Goal: Information Seeking & Learning: Check status

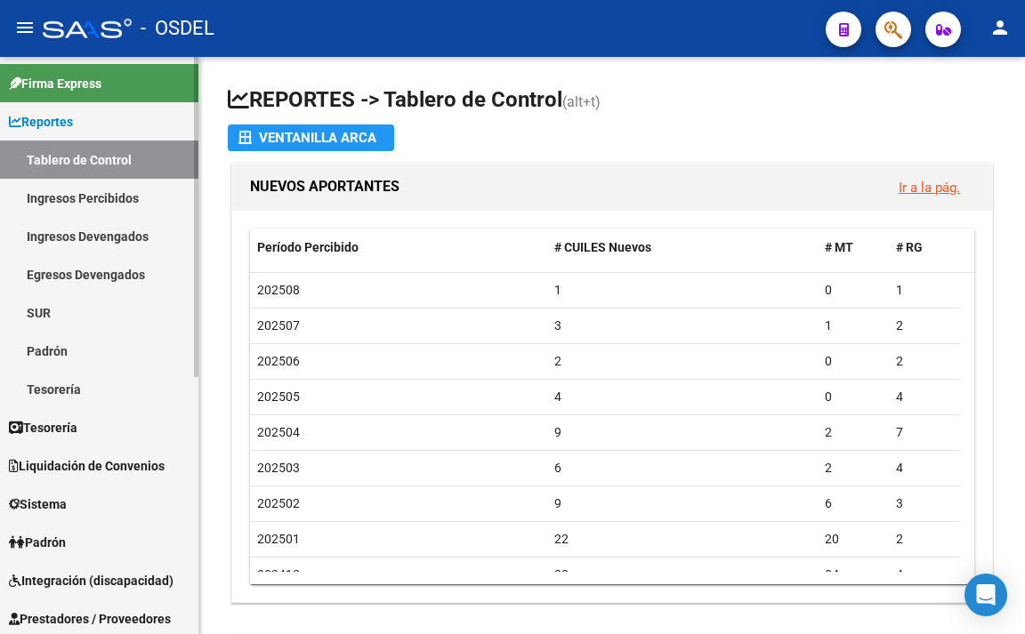
click at [68, 350] on link "Padrón" at bounding box center [99, 351] width 198 height 38
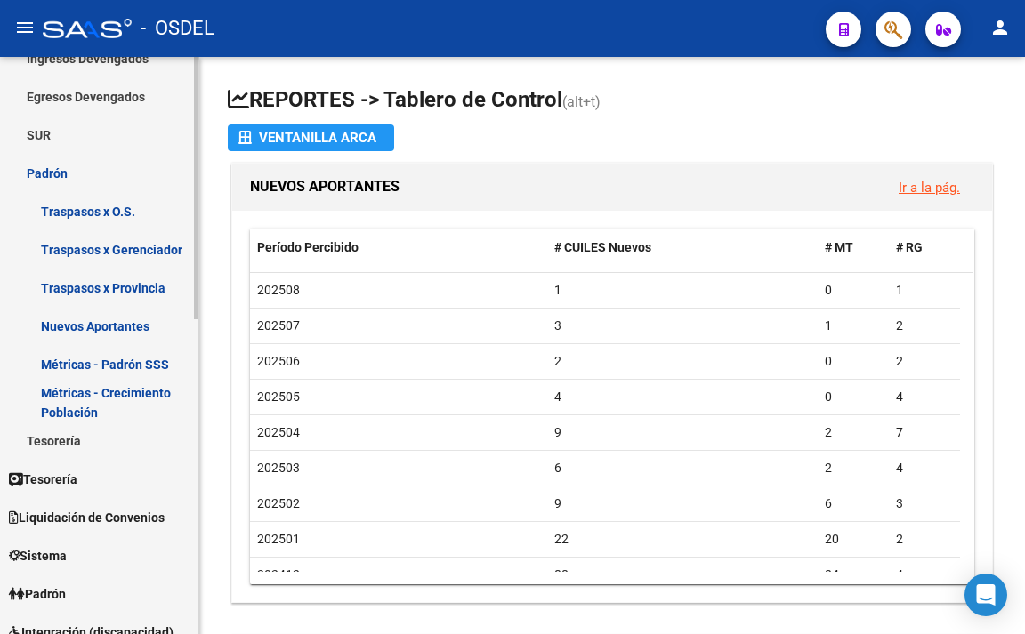
scroll to position [267, 0]
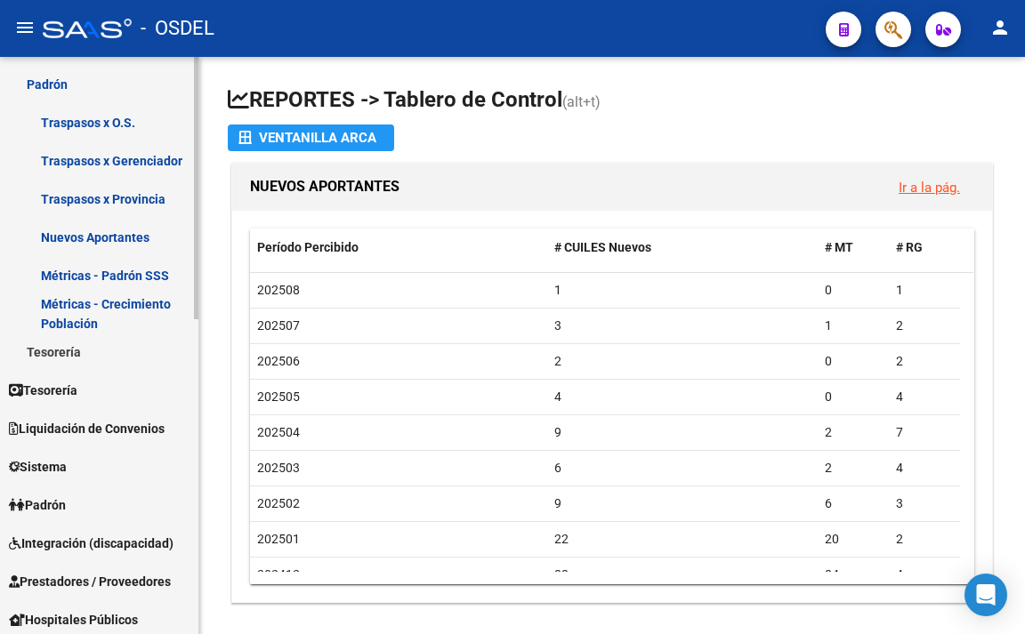
click at [78, 504] on link "Padrón" at bounding box center [99, 505] width 198 height 38
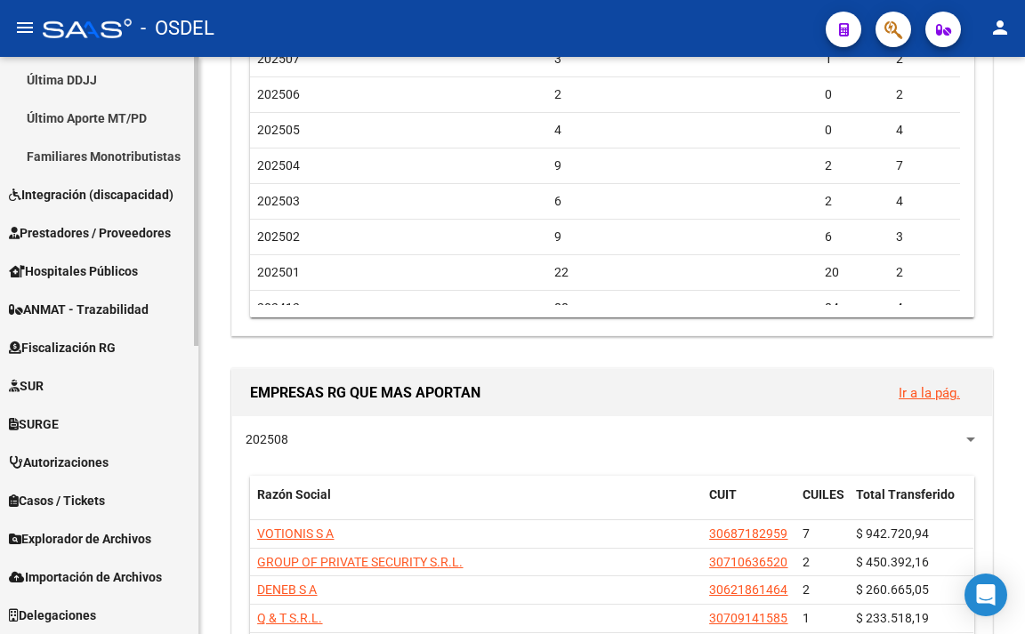
scroll to position [577, 0]
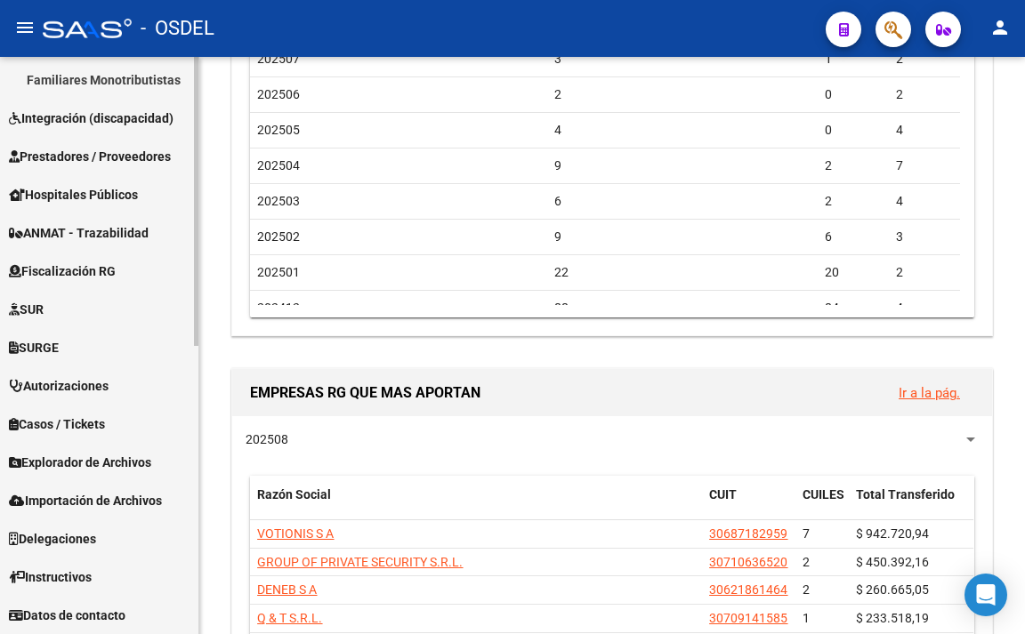
click at [73, 534] on span "Delegaciones" at bounding box center [52, 539] width 87 height 20
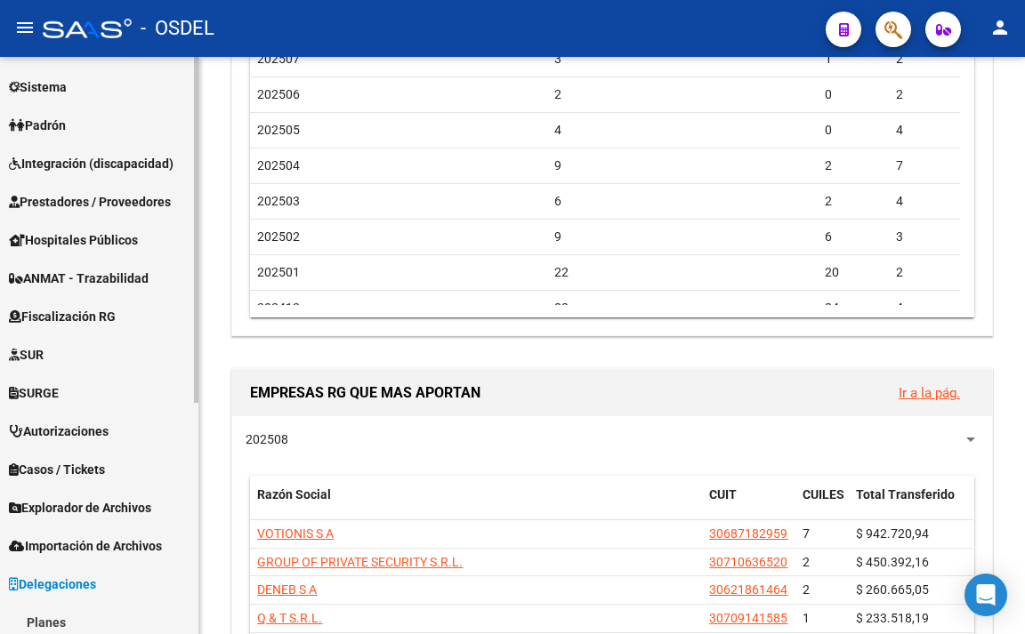
scroll to position [30, 0]
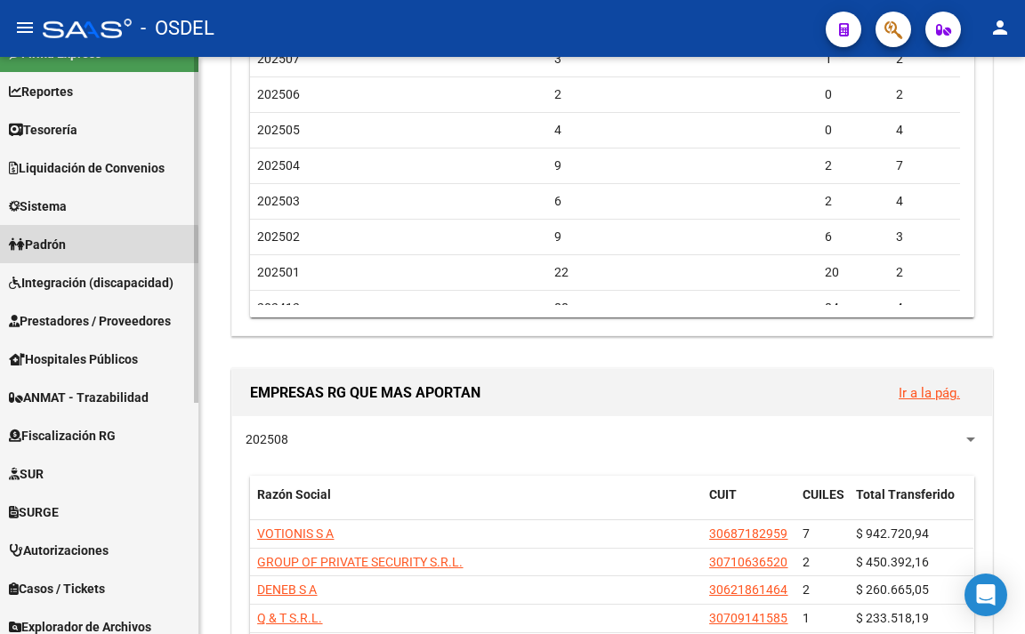
click at [75, 248] on link "Padrón" at bounding box center [99, 244] width 198 height 38
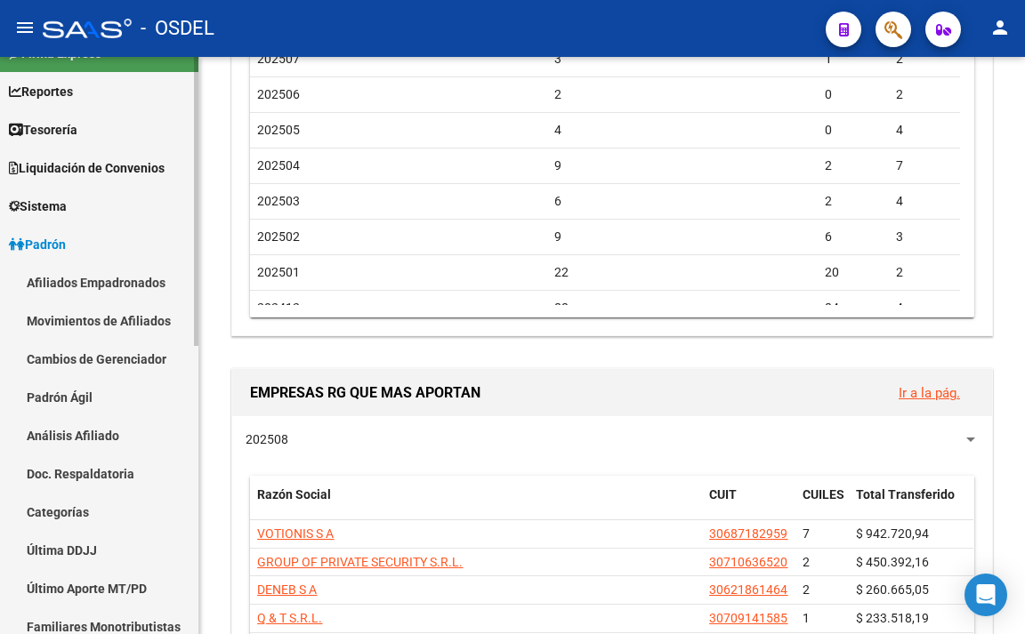
click at [120, 326] on link "Movimientos de Afiliados" at bounding box center [99, 321] width 198 height 38
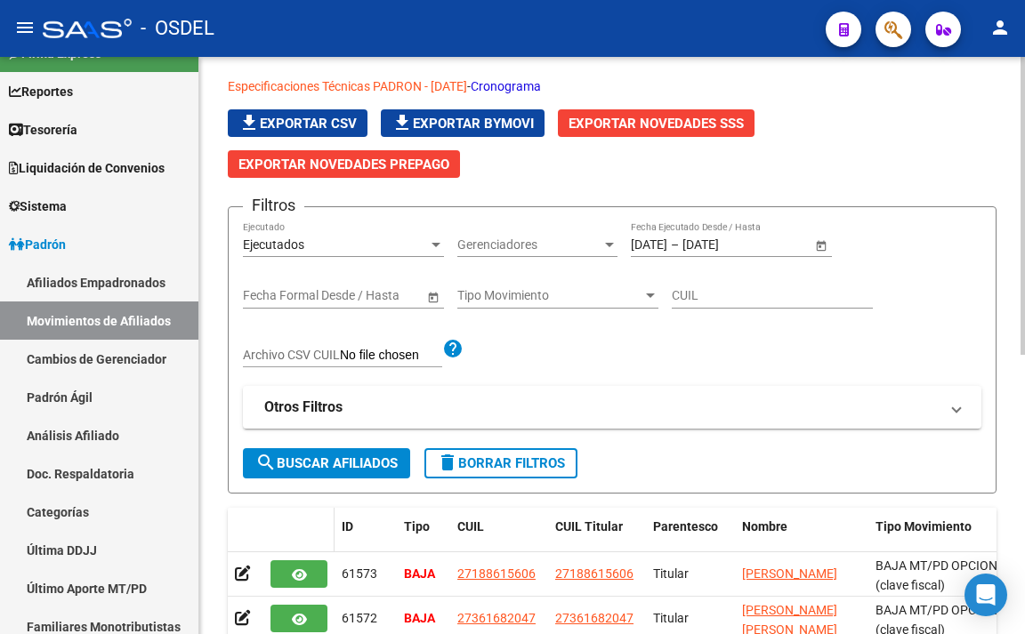
scroll to position [89, 0]
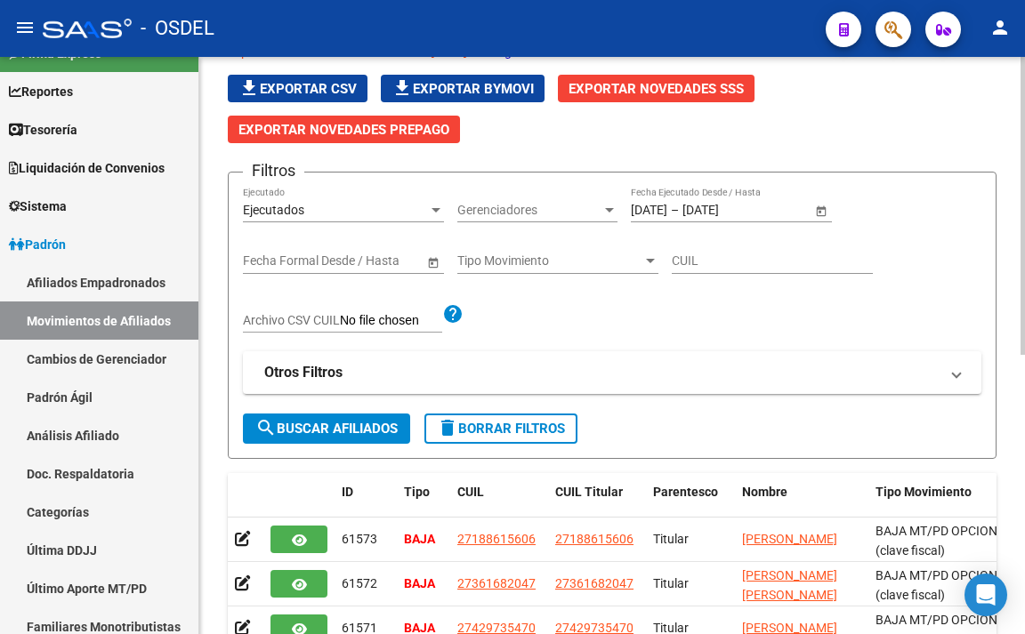
click at [318, 419] on button "search Buscar Afiliados" at bounding box center [326, 429] width 167 height 30
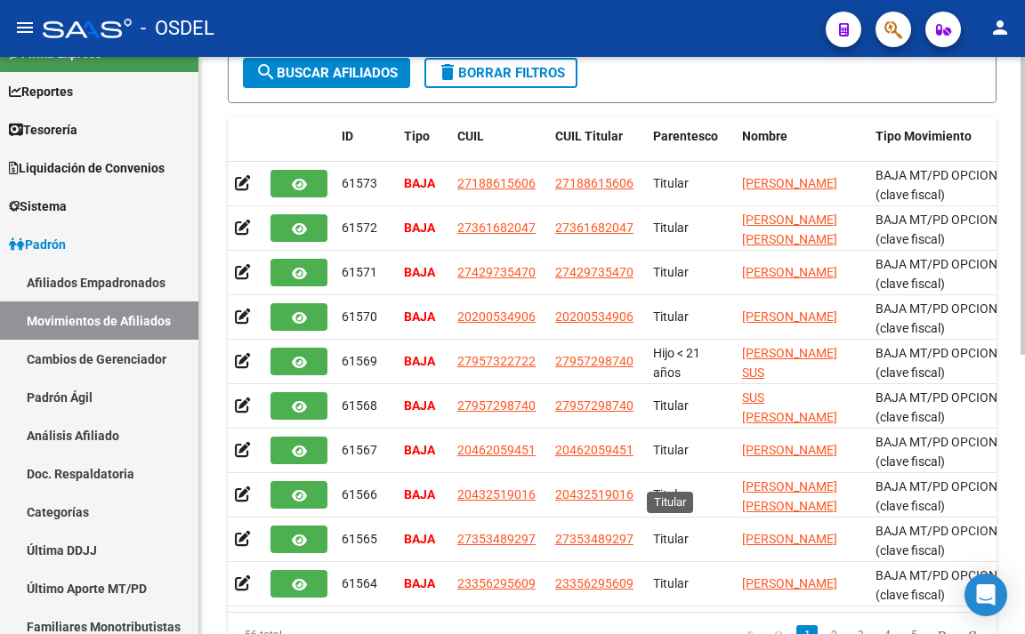
scroll to position [540, 0]
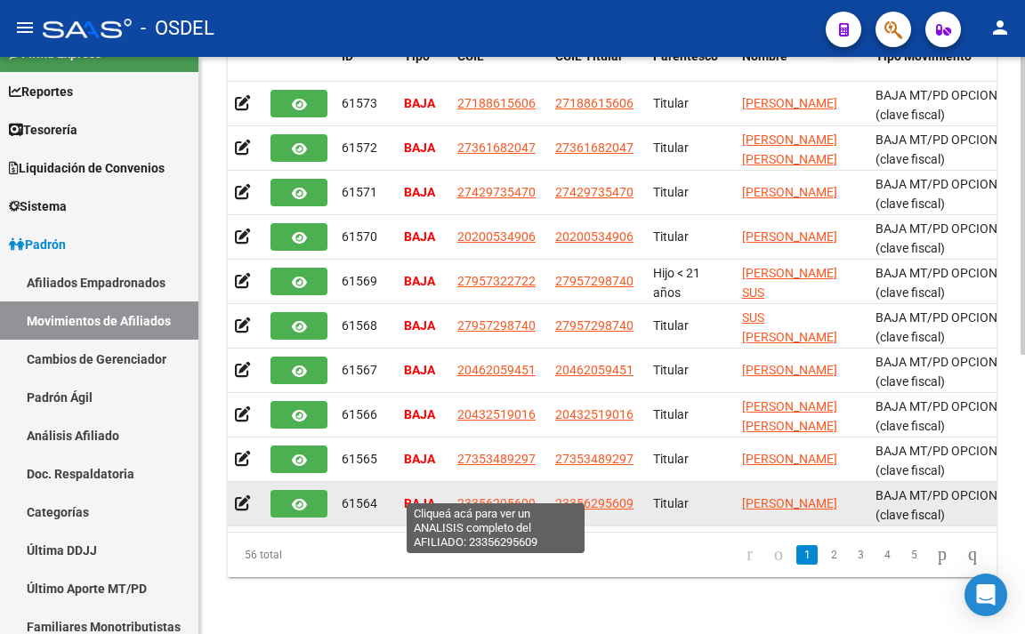
click at [475, 496] on span "23356295609" at bounding box center [496, 503] width 78 height 14
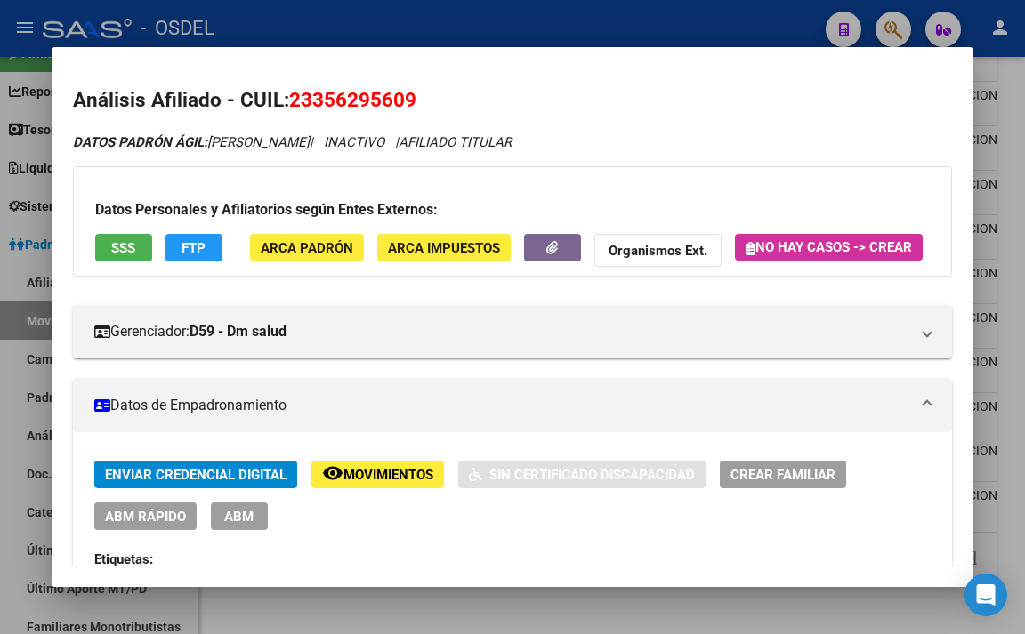
click at [131, 253] on span "SSS" at bounding box center [123, 248] width 24 height 16
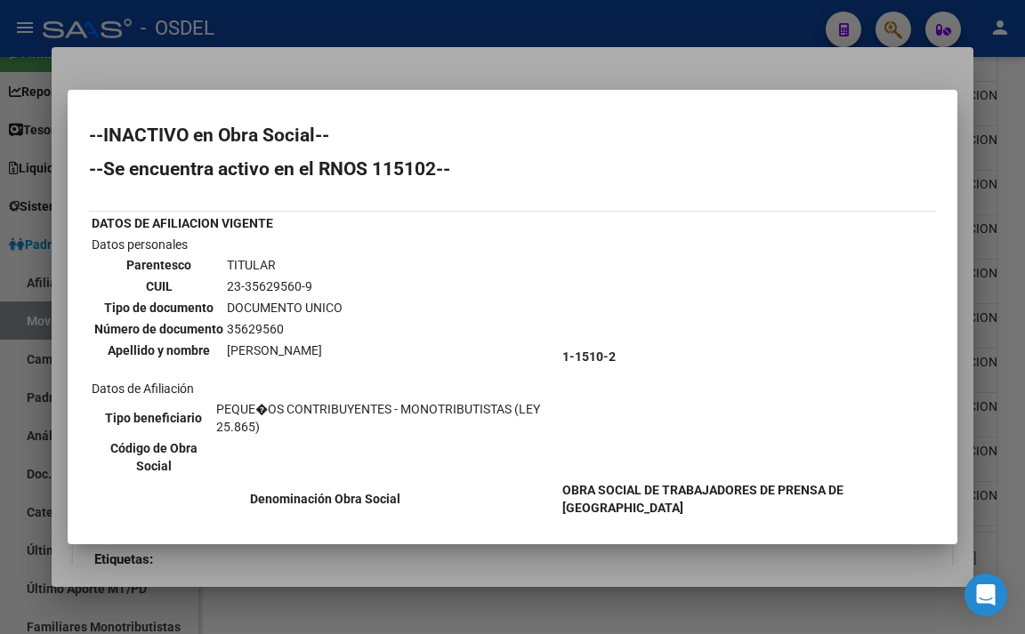
click at [612, 70] on div at bounding box center [512, 317] width 1025 height 634
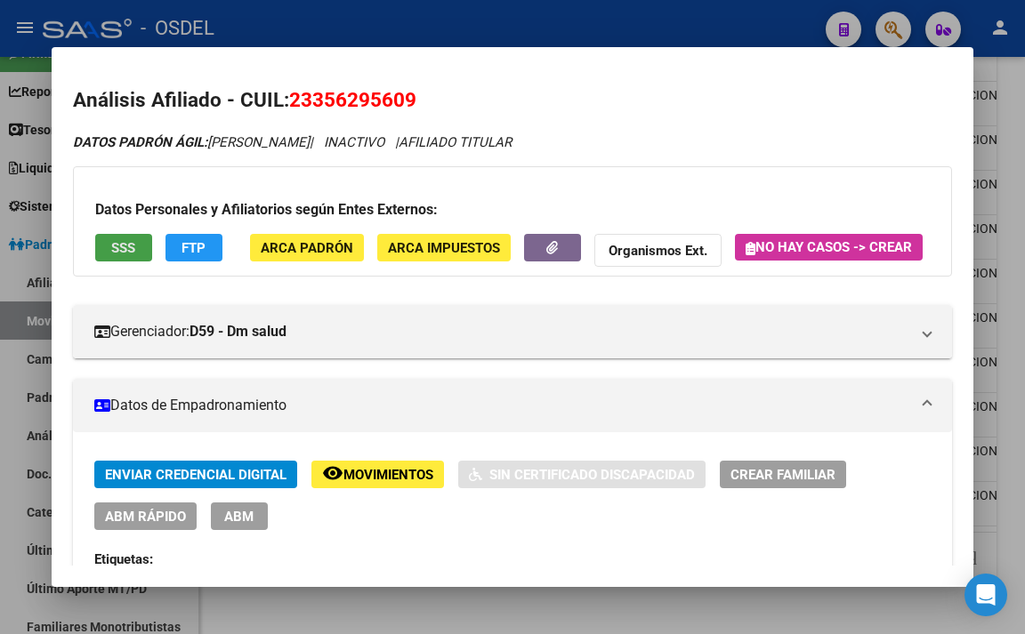
click at [132, 238] on button "SSS" at bounding box center [123, 248] width 57 height 28
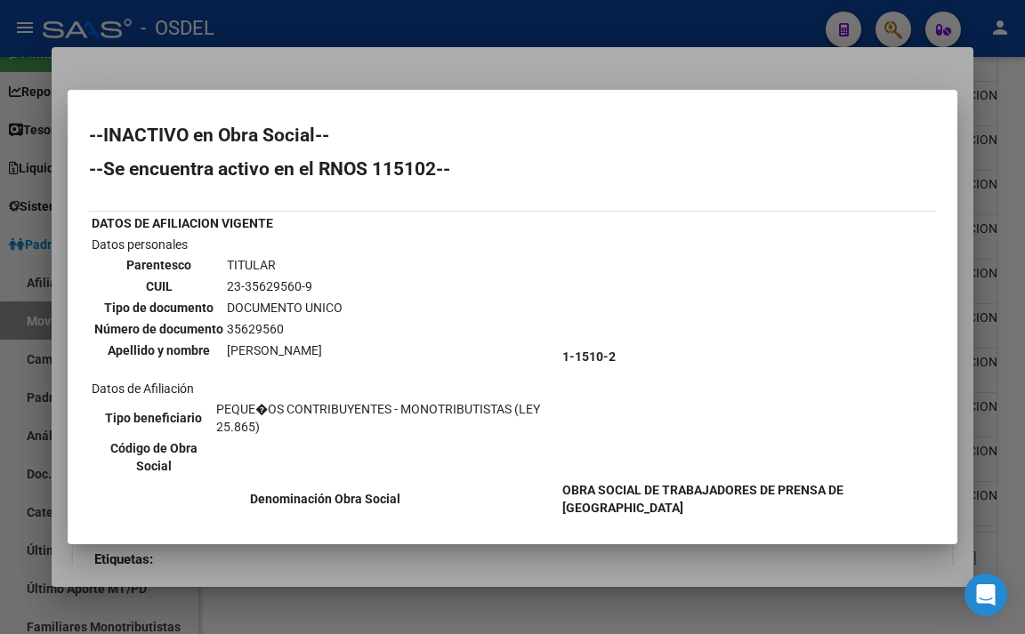
click at [634, 61] on div at bounding box center [512, 317] width 1025 height 634
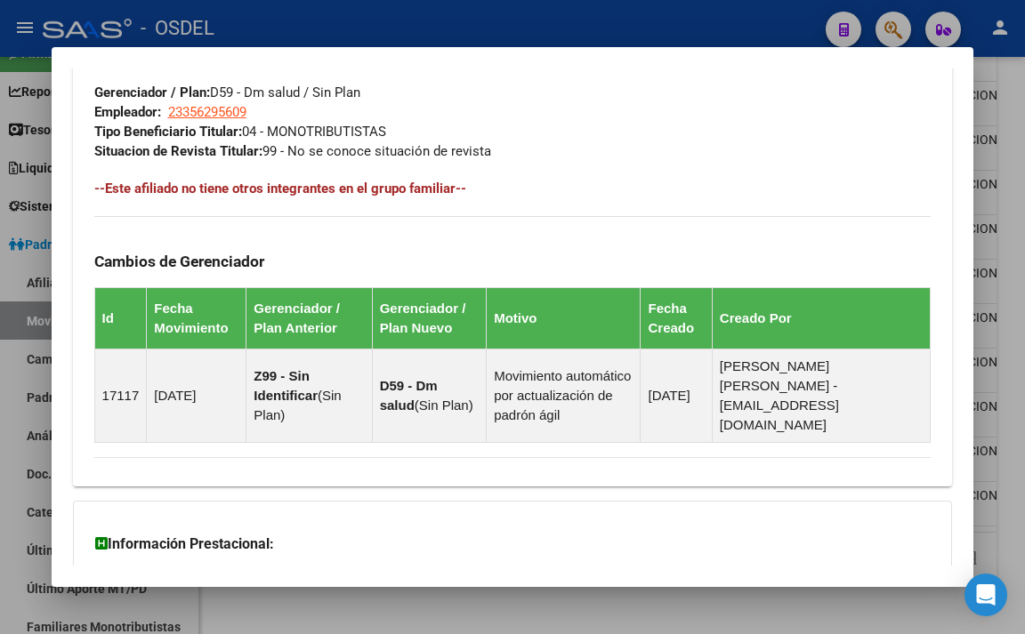
scroll to position [1156, 0]
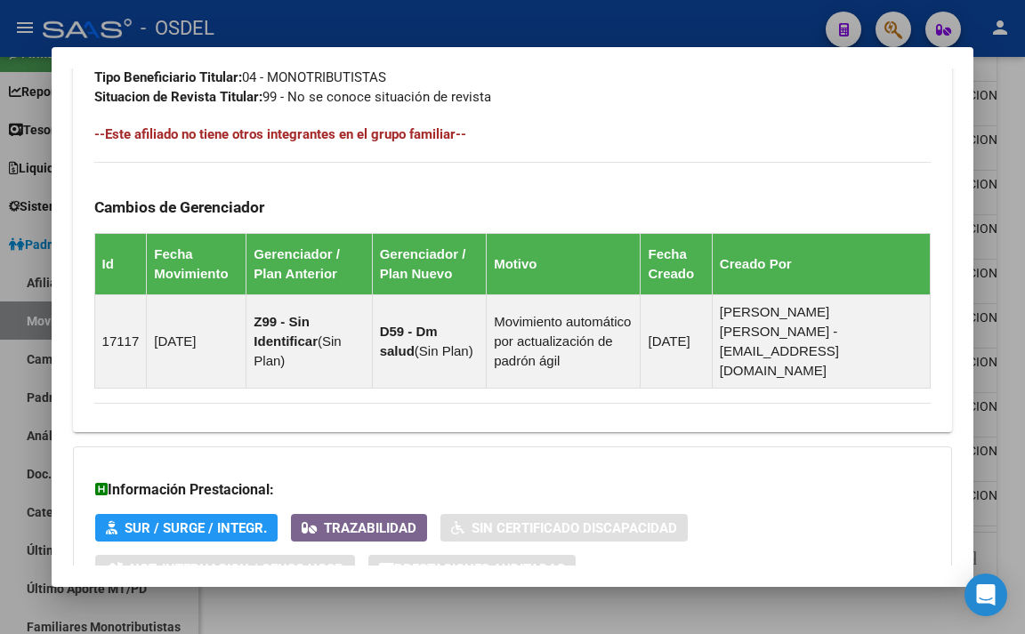
click at [589, 21] on div at bounding box center [512, 317] width 1025 height 634
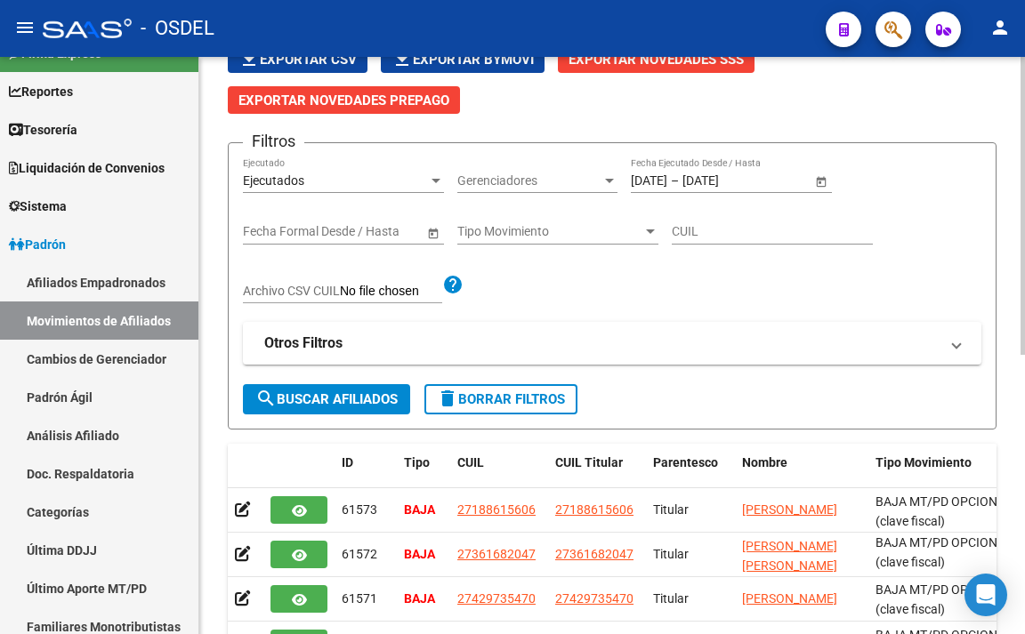
scroll to position [95, 0]
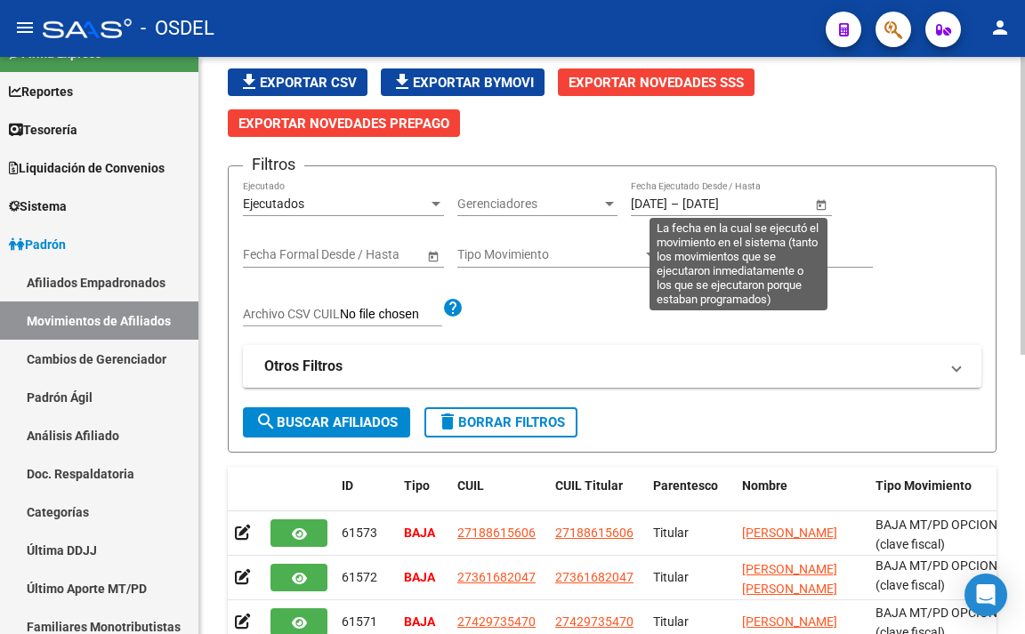
click at [691, 213] on div "[DATE] [DATE] – [DATE] [DATE] Fecha Ejecutado Desde / Hasta" at bounding box center [721, 199] width 181 height 36
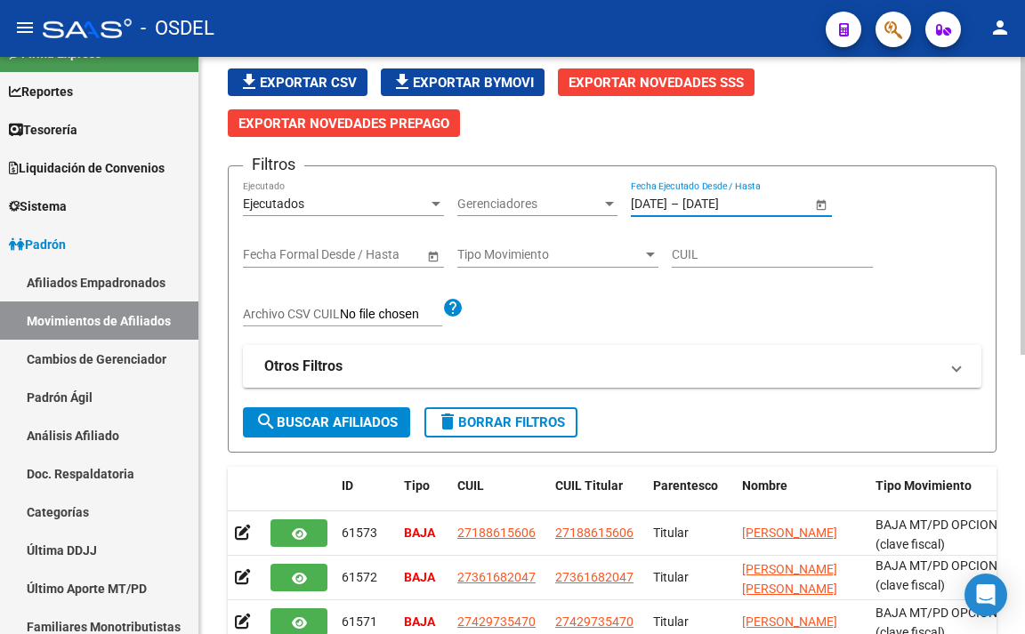
click at [611, 208] on div at bounding box center [609, 204] width 16 height 14
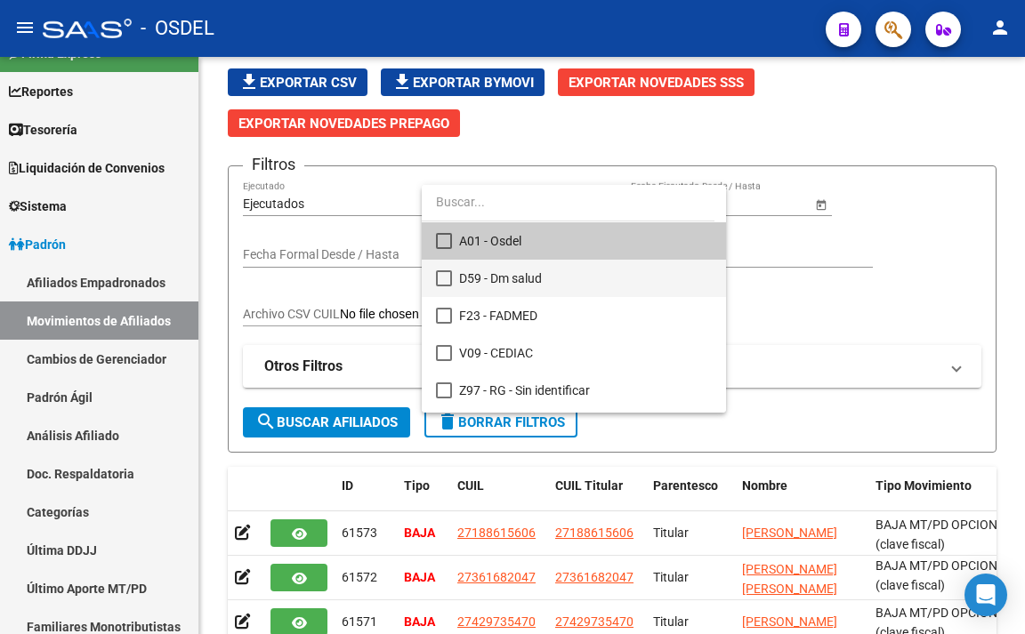
click at [521, 276] on span "D59 - Dm salud" at bounding box center [585, 278] width 253 height 37
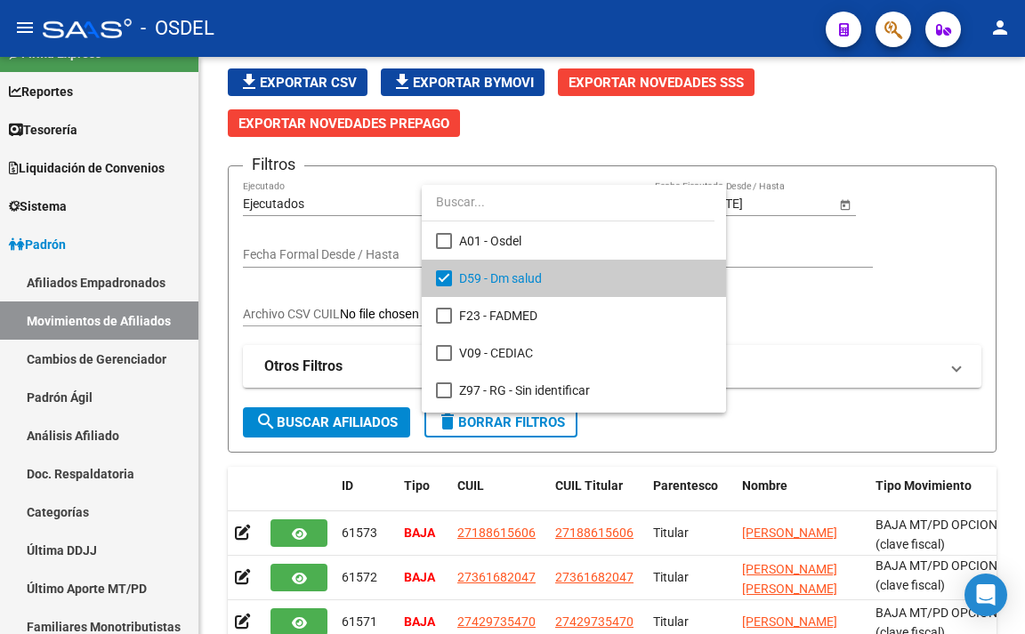
click at [371, 416] on div at bounding box center [512, 317] width 1025 height 634
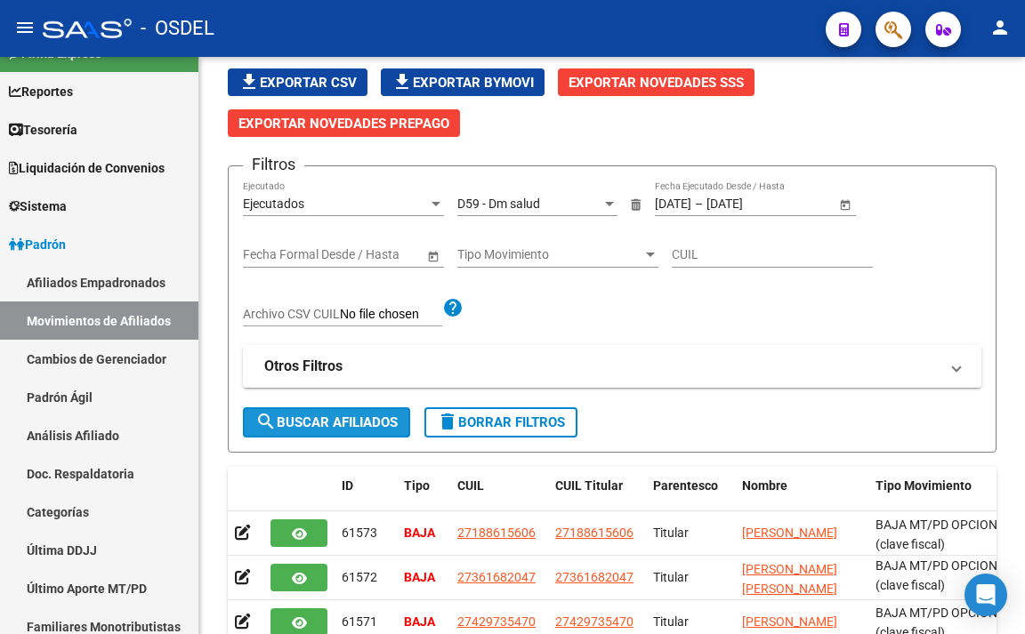
click at [371, 416] on span "search Buscar Afiliados" at bounding box center [326, 422] width 142 height 16
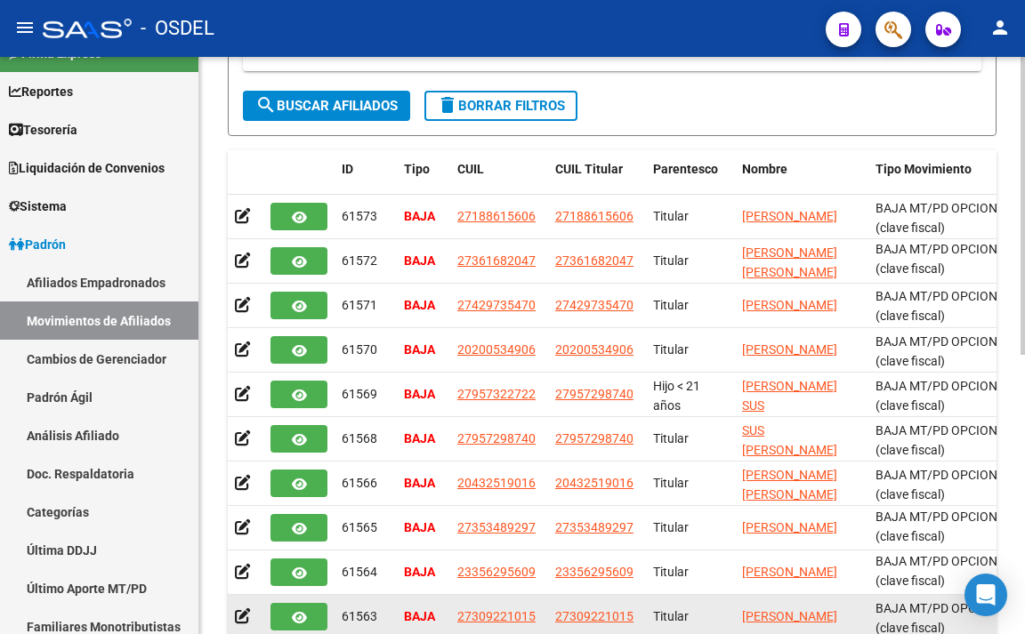
scroll to position [362, 0]
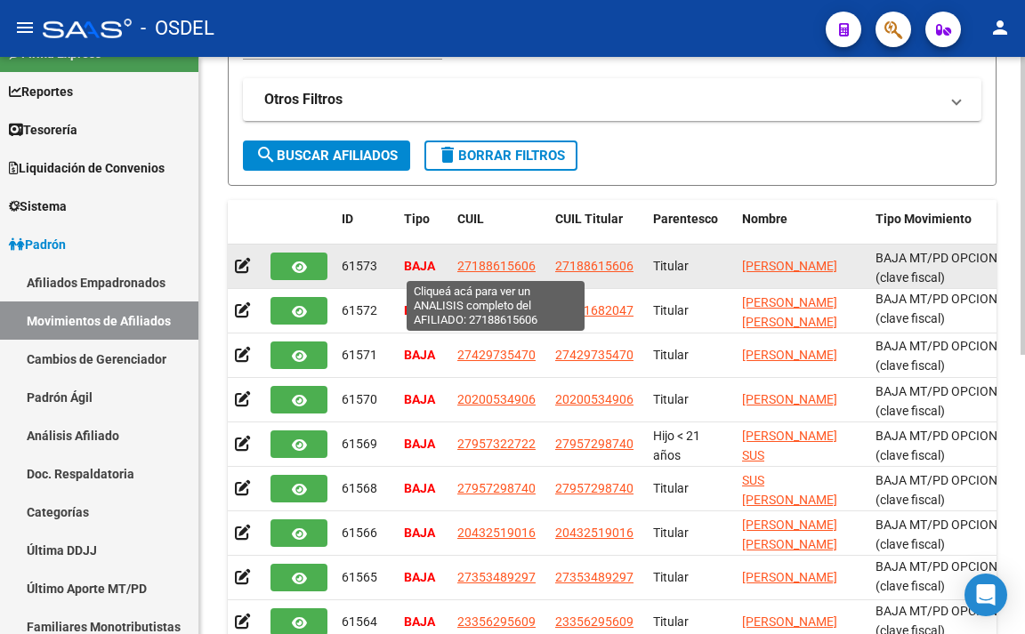
click at [484, 269] on span "27188615606" at bounding box center [496, 266] width 78 height 14
type textarea "27188615606"
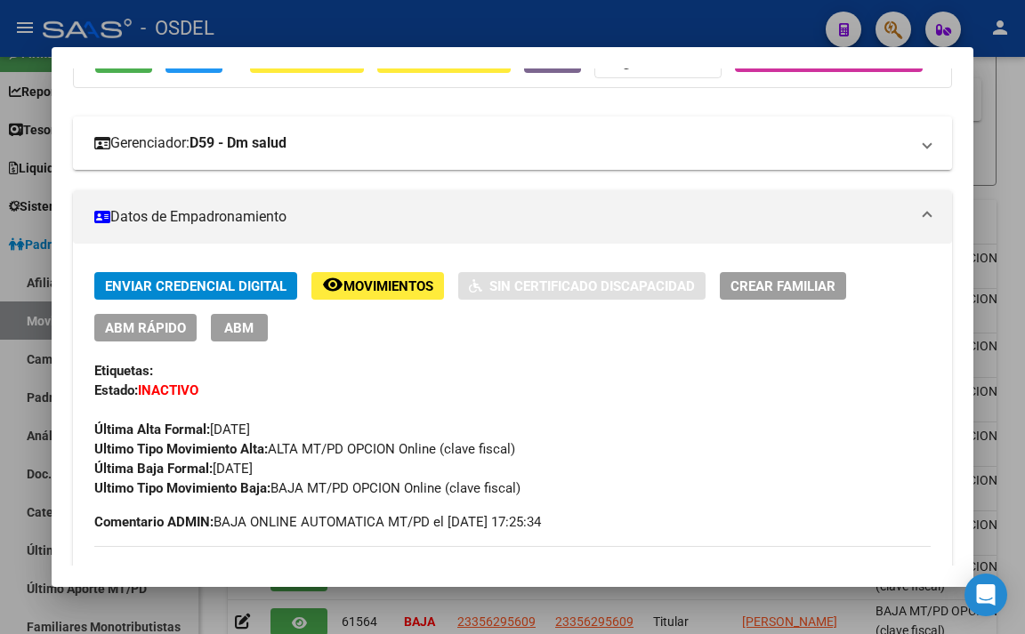
scroll to position [0, 0]
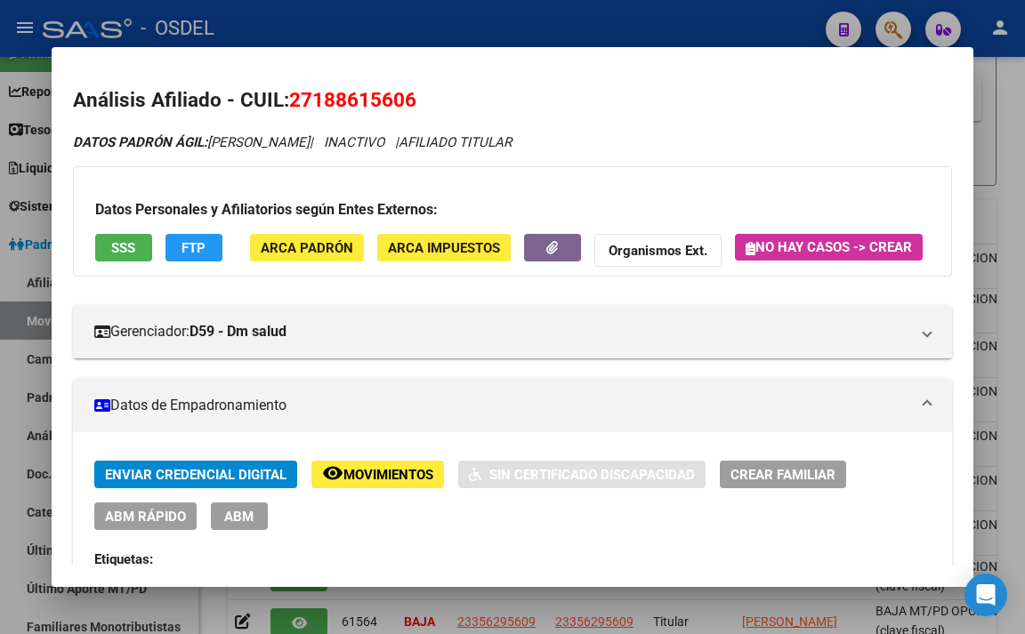
click at [129, 255] on span "SSS" at bounding box center [123, 248] width 24 height 16
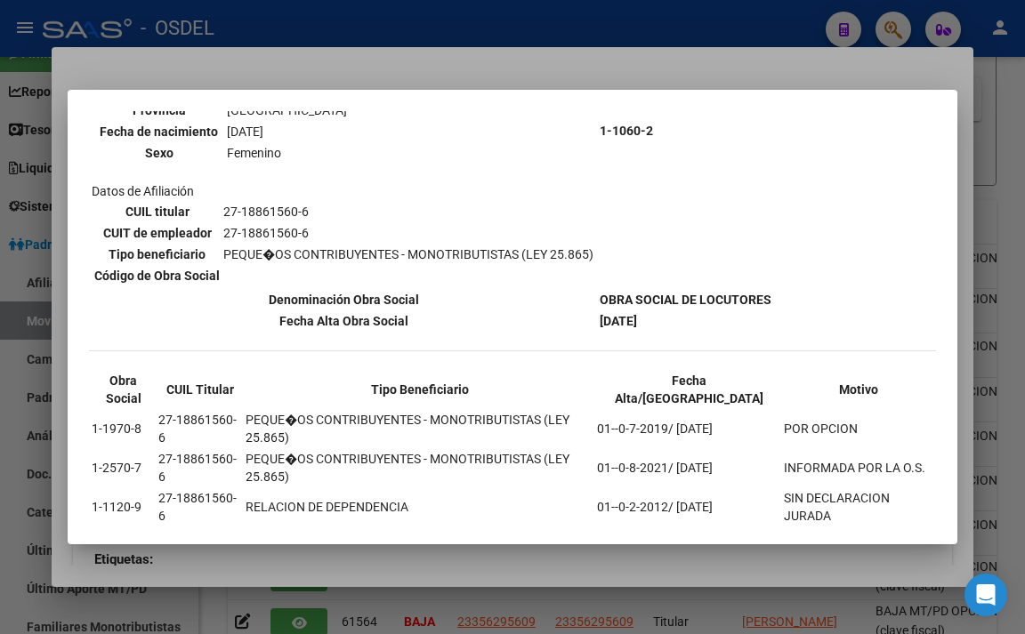
scroll to position [270, 0]
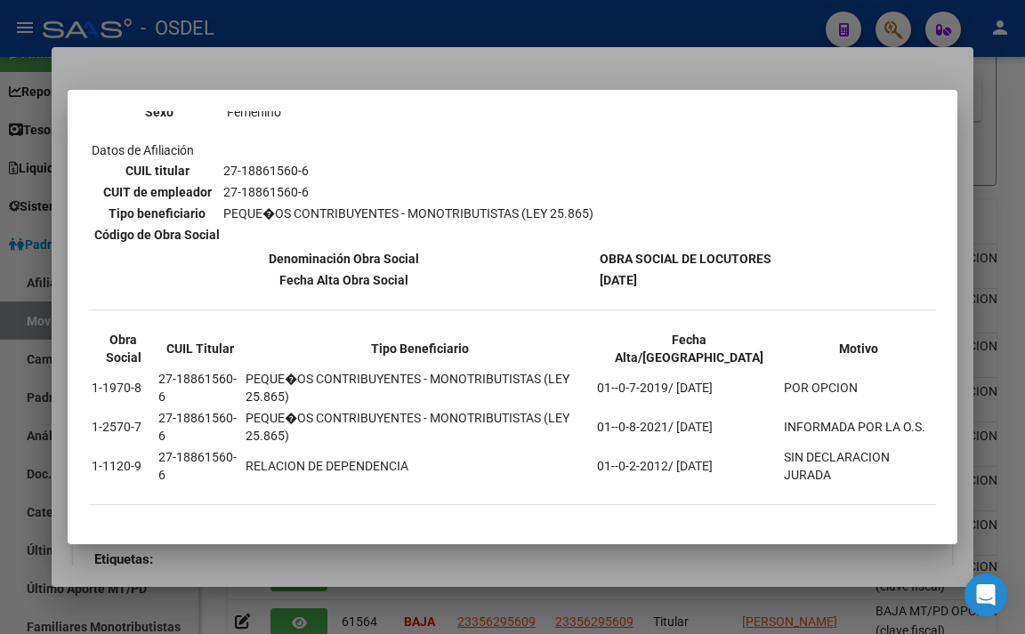
click at [462, 48] on div at bounding box center [512, 317] width 1025 height 634
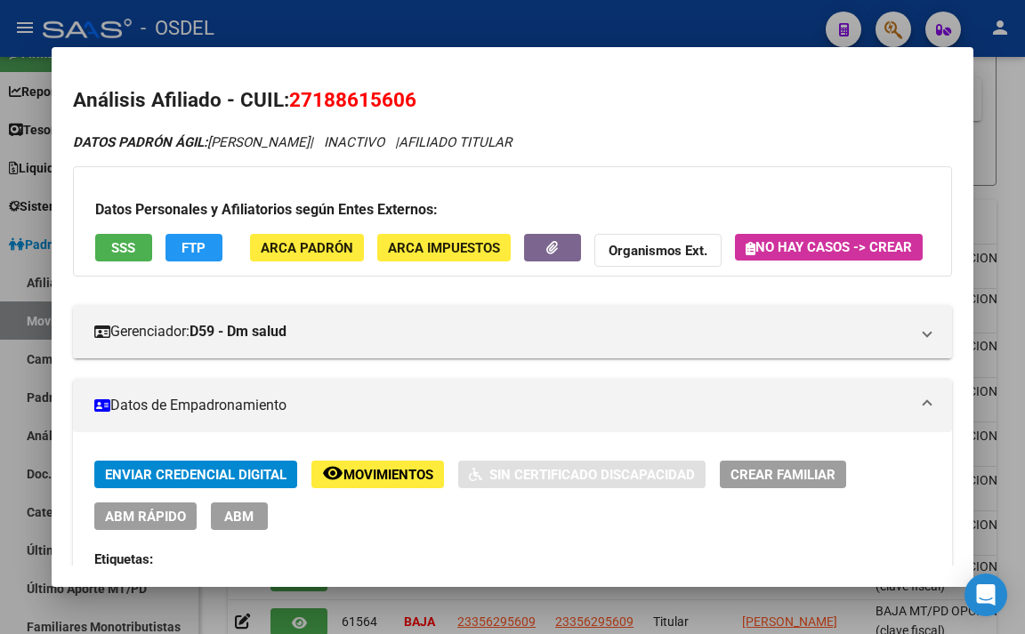
click at [532, 20] on div at bounding box center [512, 317] width 1025 height 634
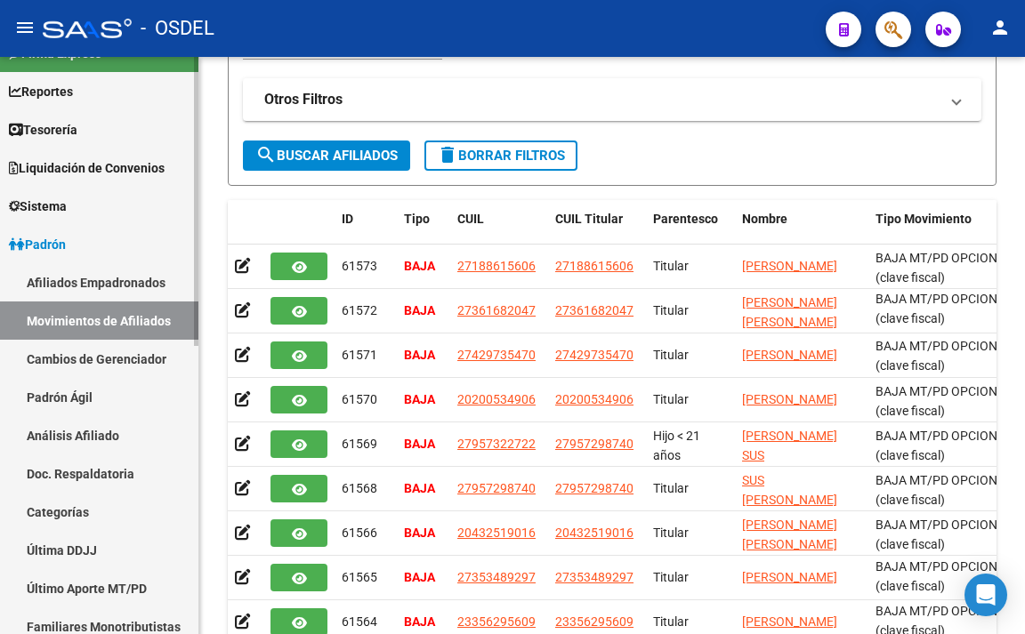
click at [152, 326] on link "Movimientos de Afiliados" at bounding box center [99, 321] width 198 height 38
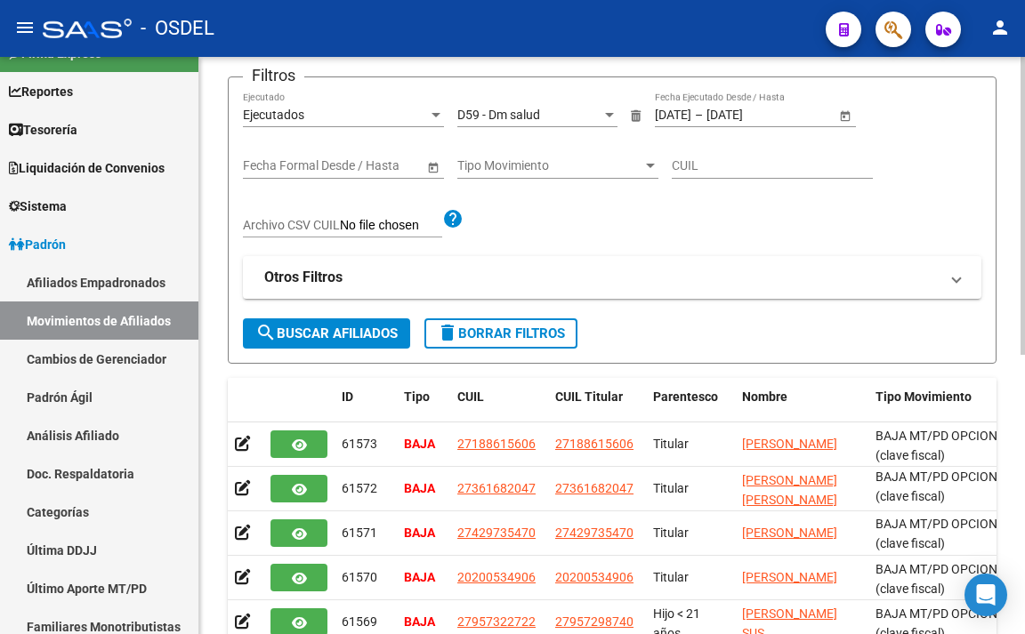
scroll to position [95, 0]
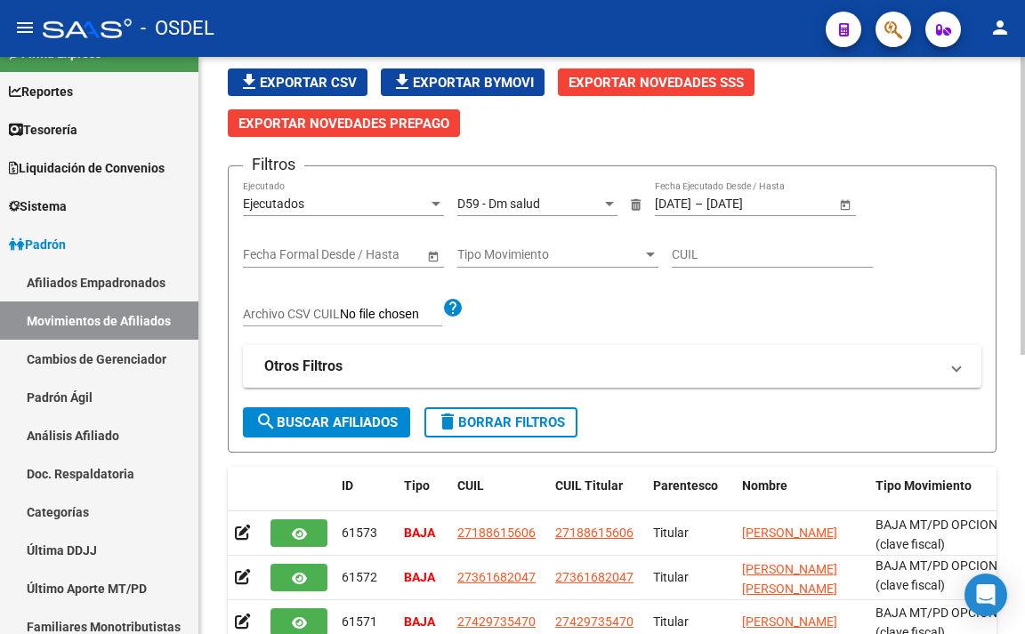
click at [527, 261] on span "Tipo Movimiento" at bounding box center [549, 254] width 185 height 15
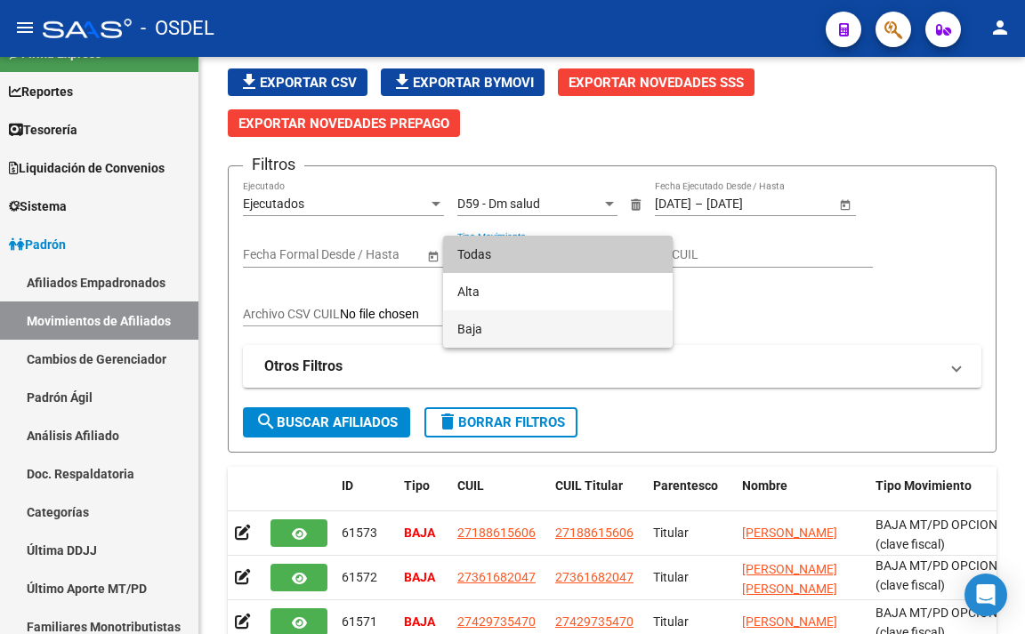
click at [509, 324] on span "Baja" at bounding box center [557, 328] width 201 height 37
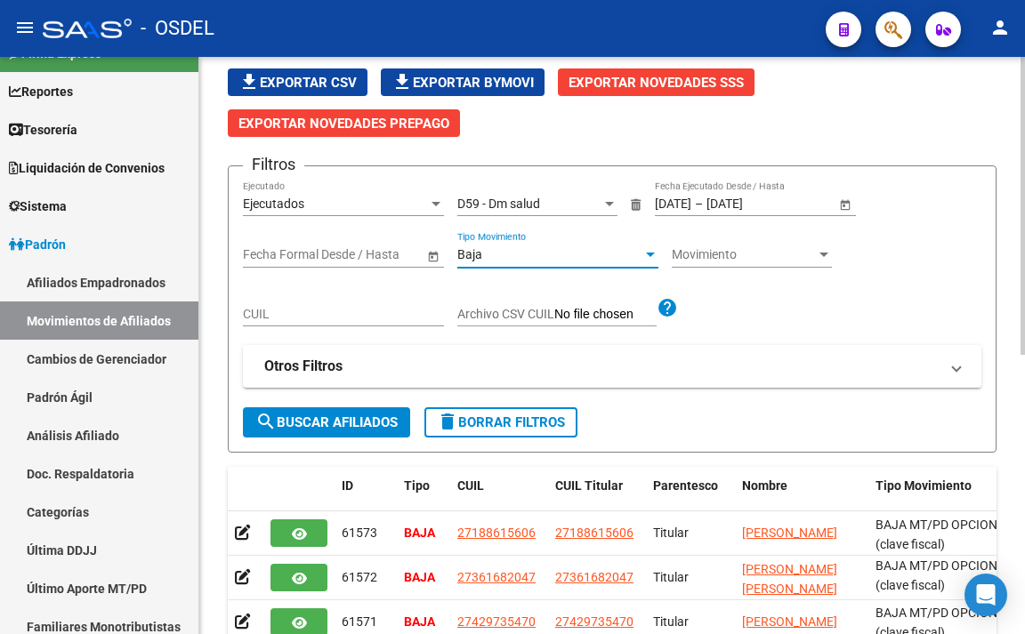
click at [712, 255] on span "Movimiento" at bounding box center [744, 254] width 144 height 15
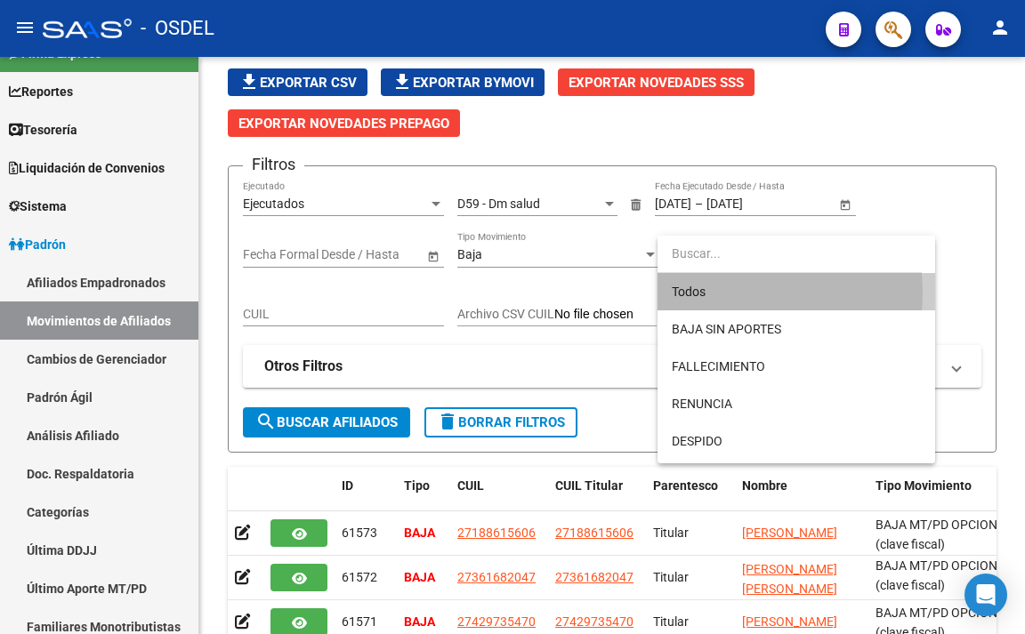
click at [727, 293] on span "Todos" at bounding box center [796, 291] width 249 height 37
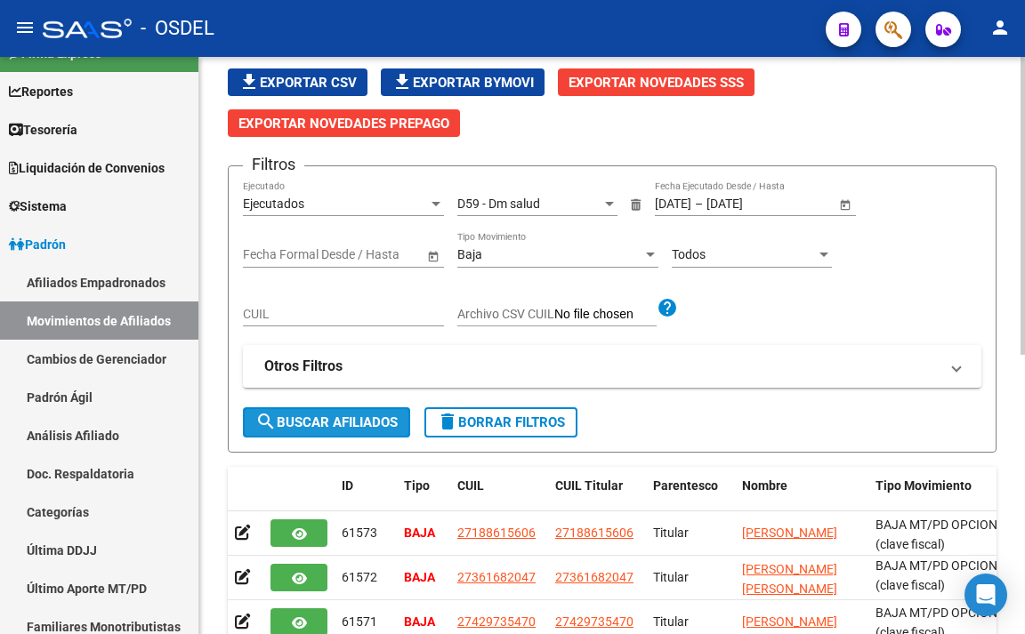
click at [396, 422] on span "search Buscar Afiliados" at bounding box center [326, 422] width 142 height 16
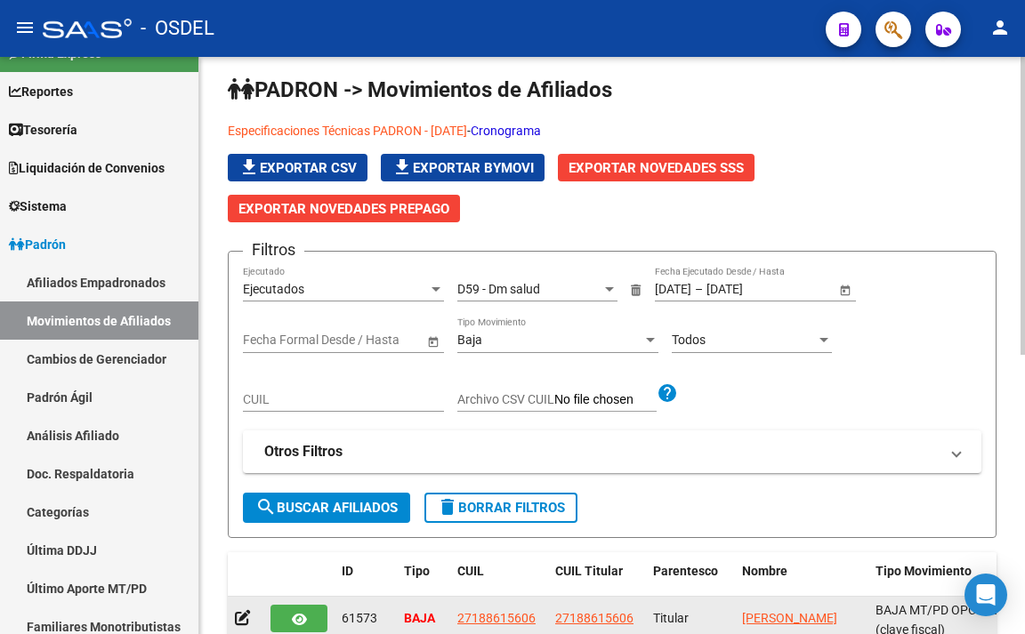
scroll to position [6, 0]
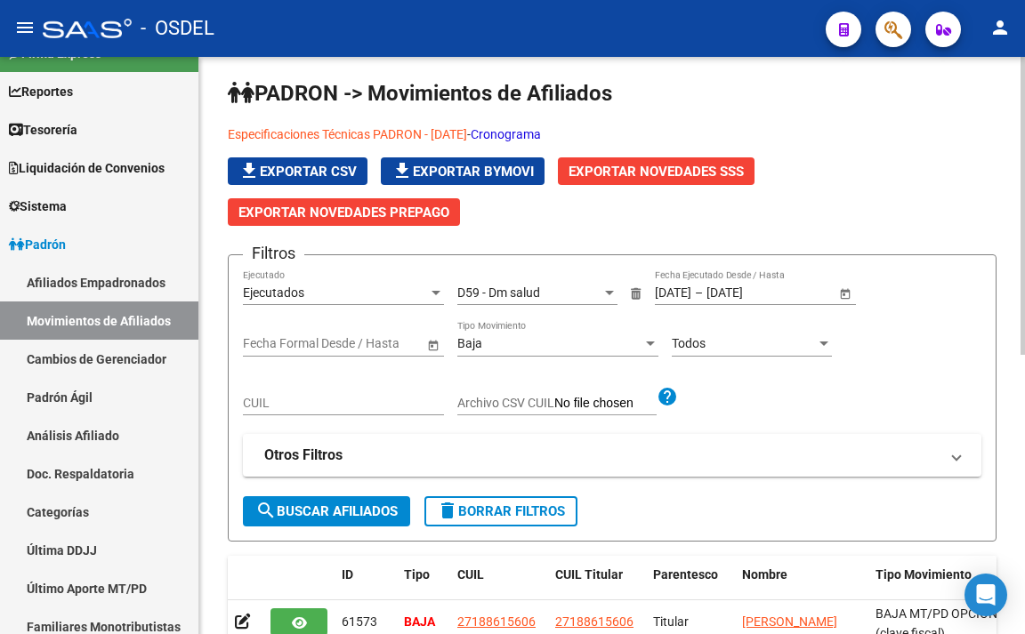
click at [345, 302] on div "Ejecutados Ejecutado" at bounding box center [343, 288] width 201 height 36
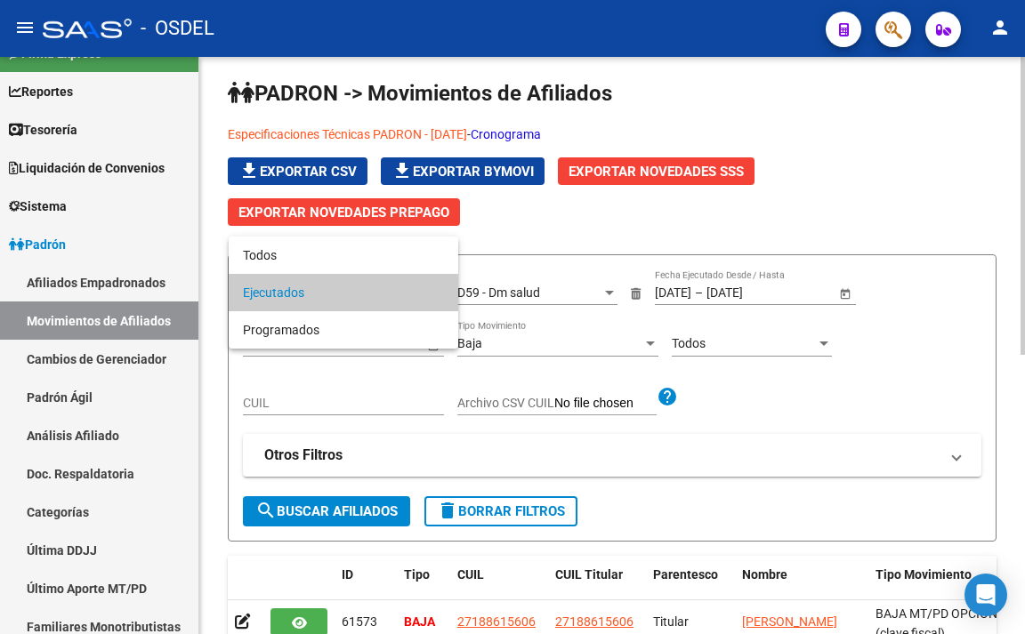
click at [345, 302] on span "Ejecutados" at bounding box center [343, 292] width 201 height 37
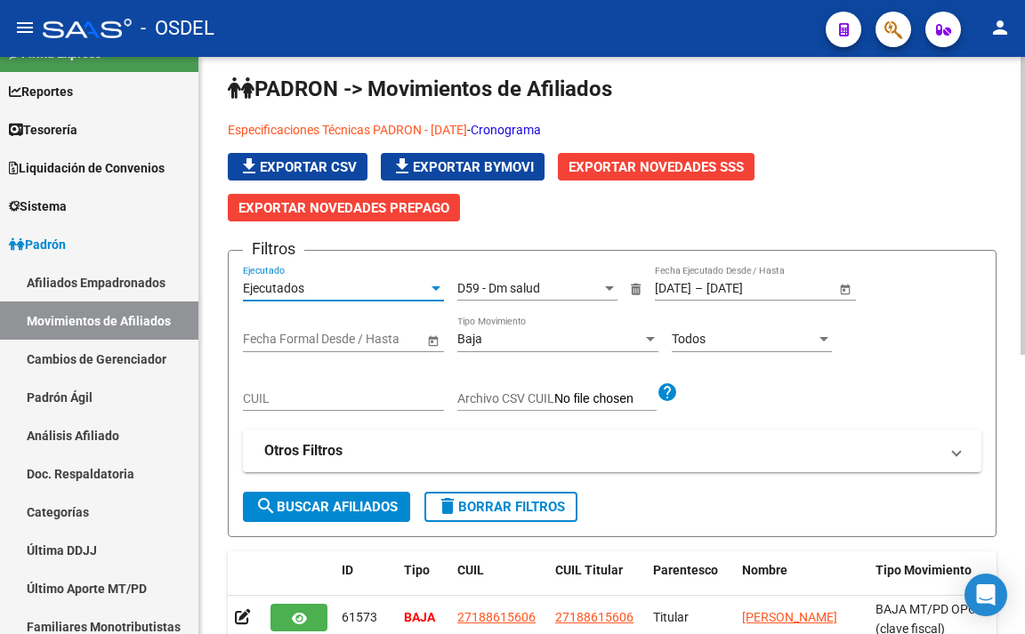
scroll to position [0, 0]
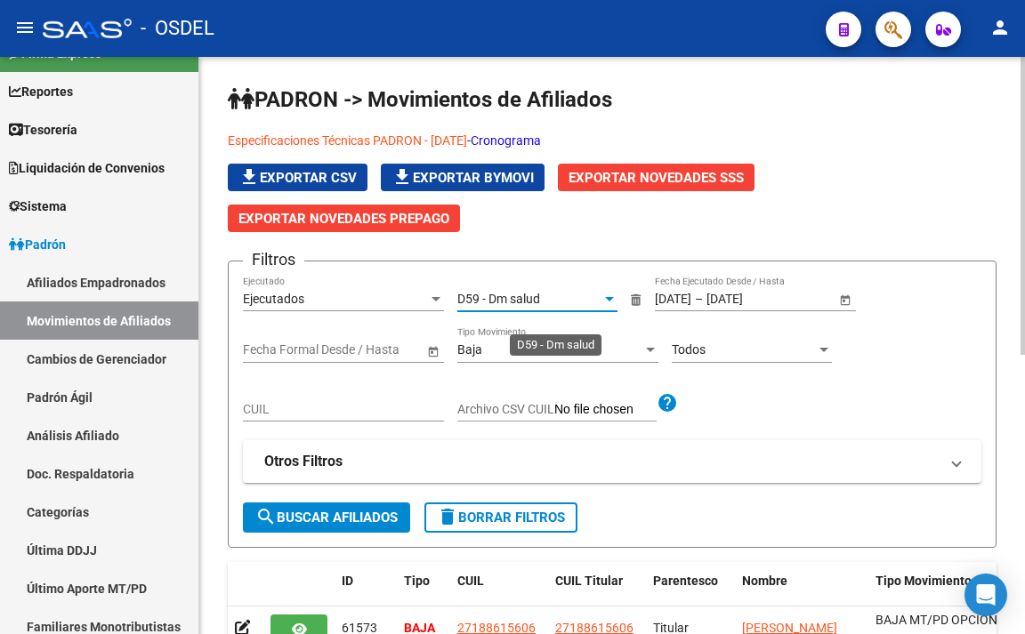
click at [596, 299] on div "D59 - Dm salud" at bounding box center [529, 299] width 144 height 15
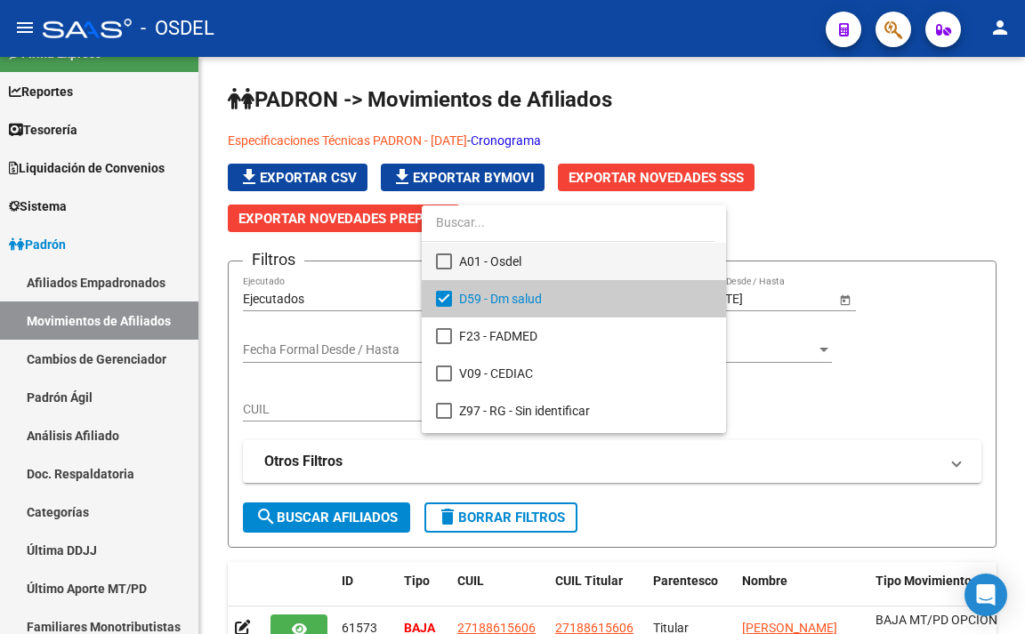
click at [445, 265] on mat-pseudo-checkbox at bounding box center [444, 261] width 16 height 16
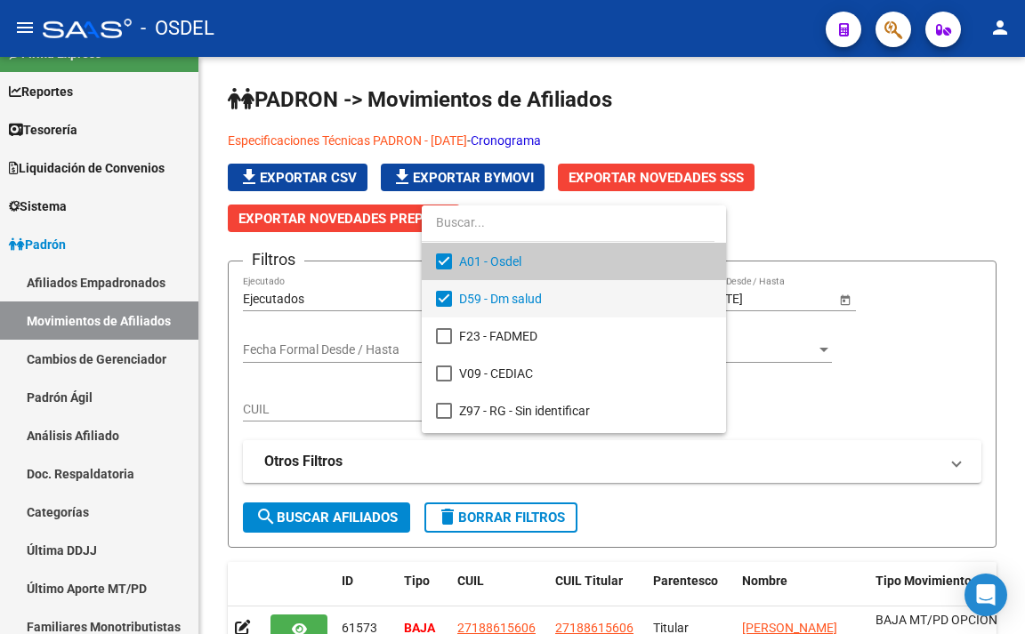
click at [438, 301] on mat-pseudo-checkbox at bounding box center [444, 299] width 16 height 16
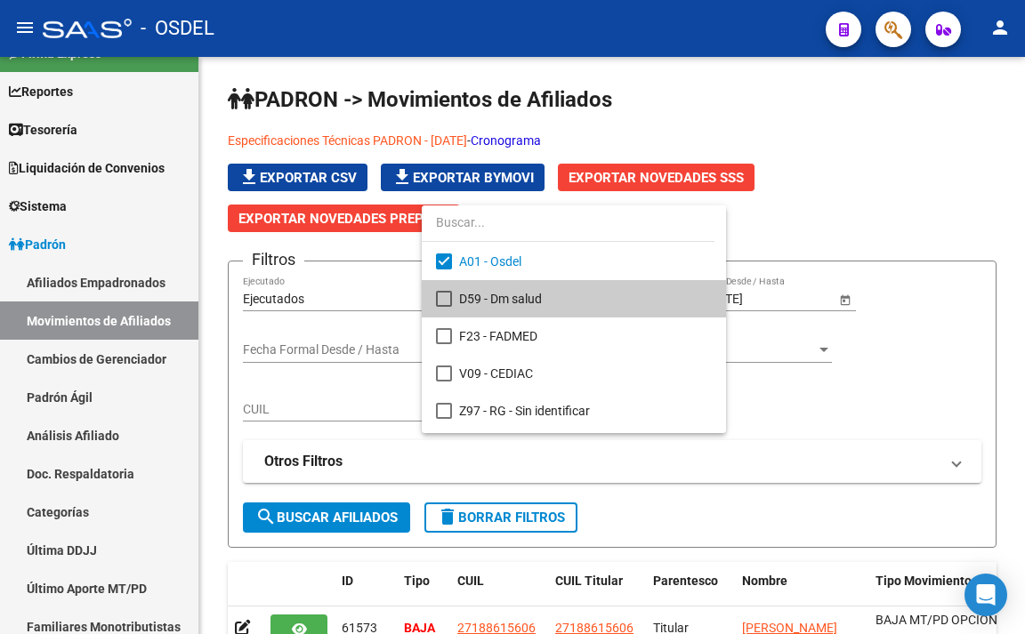
click at [655, 487] on div at bounding box center [512, 317] width 1025 height 634
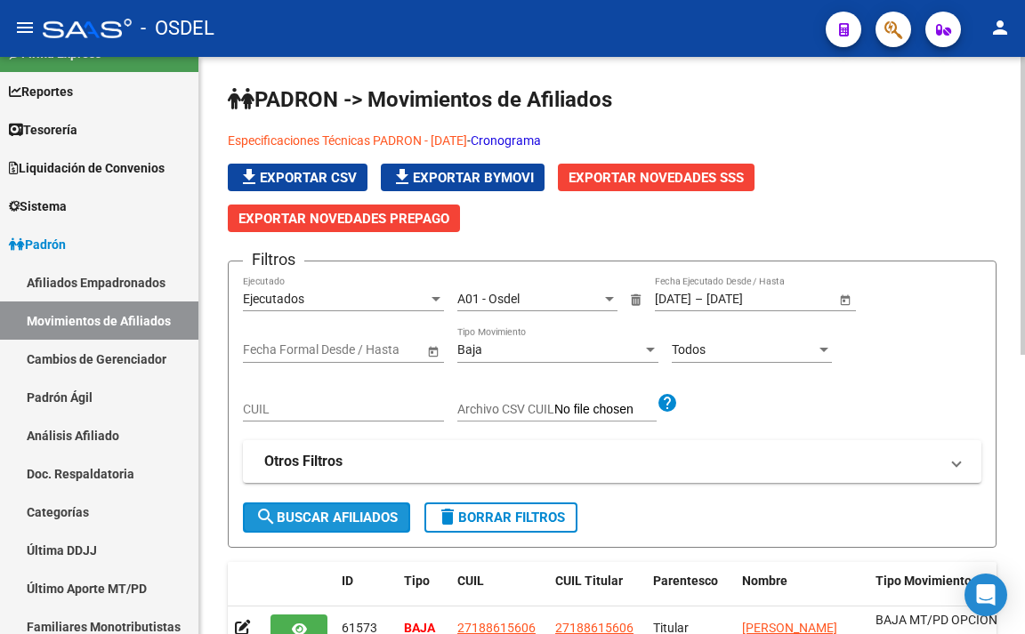
click at [358, 519] on span "search Buscar Afiliados" at bounding box center [326, 518] width 142 height 16
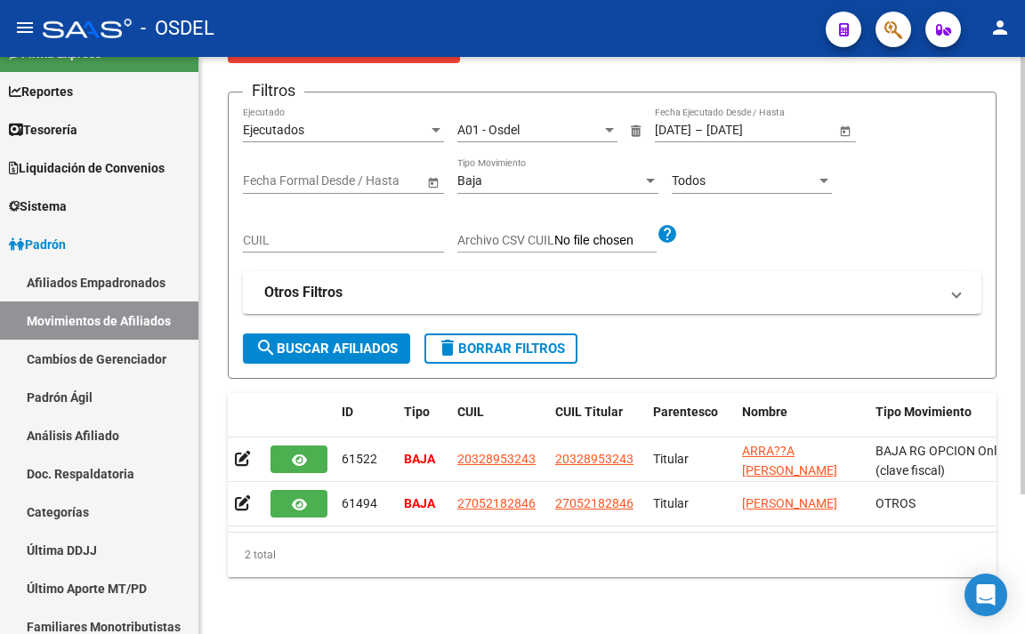
scroll to position [89, 0]
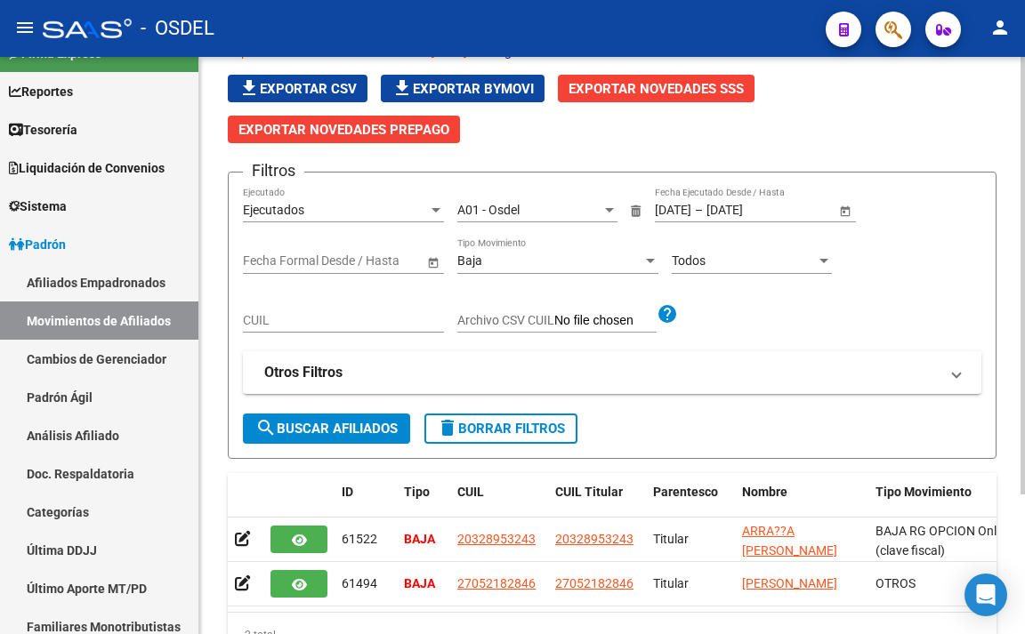
click at [535, 269] on div "Baja Tipo Movimiento" at bounding box center [557, 256] width 201 height 36
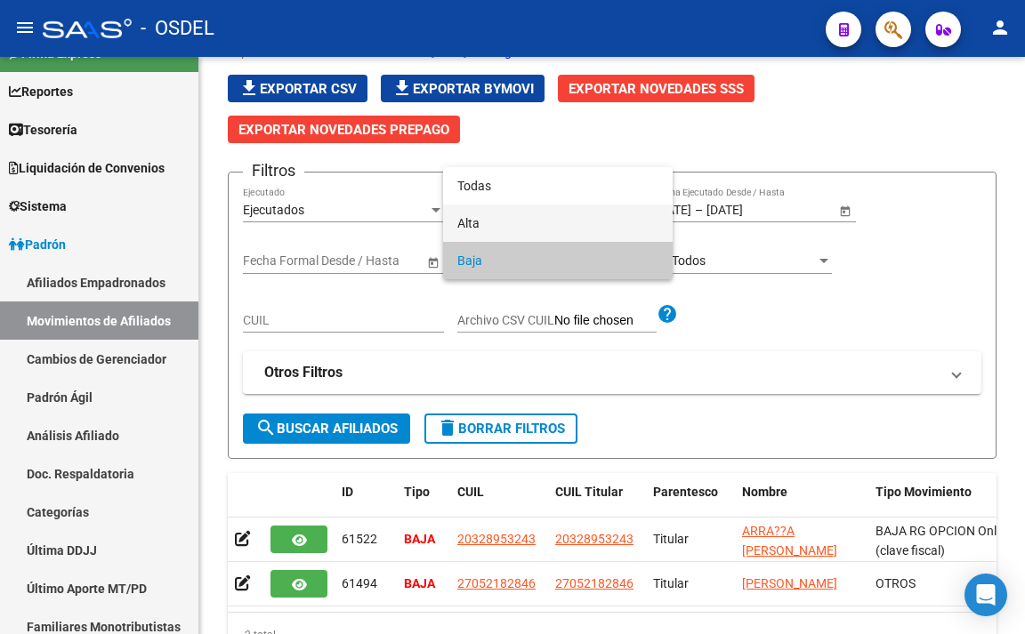
click at [533, 227] on span "Alta" at bounding box center [557, 223] width 201 height 37
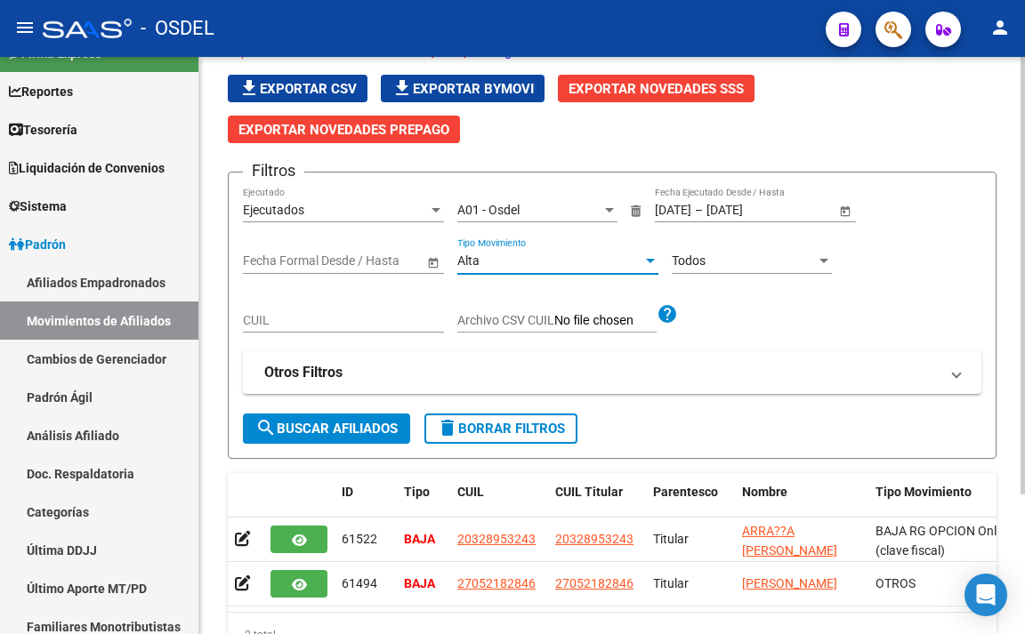
click at [327, 429] on span "search Buscar Afiliados" at bounding box center [326, 429] width 142 height 16
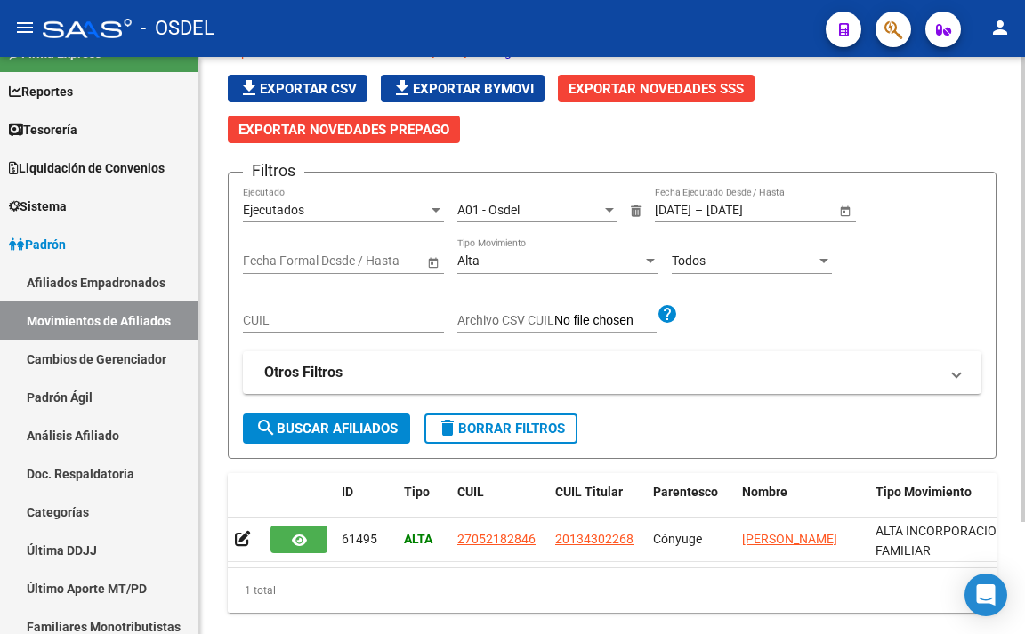
click at [848, 351] on div "Filtros Ejecutados Ejecutado A01 - Osdel Gerenciadores [DATE] [DATE] – [DATE] […" at bounding box center [612, 300] width 738 height 227
click at [585, 259] on div "Alta" at bounding box center [549, 260] width 185 height 15
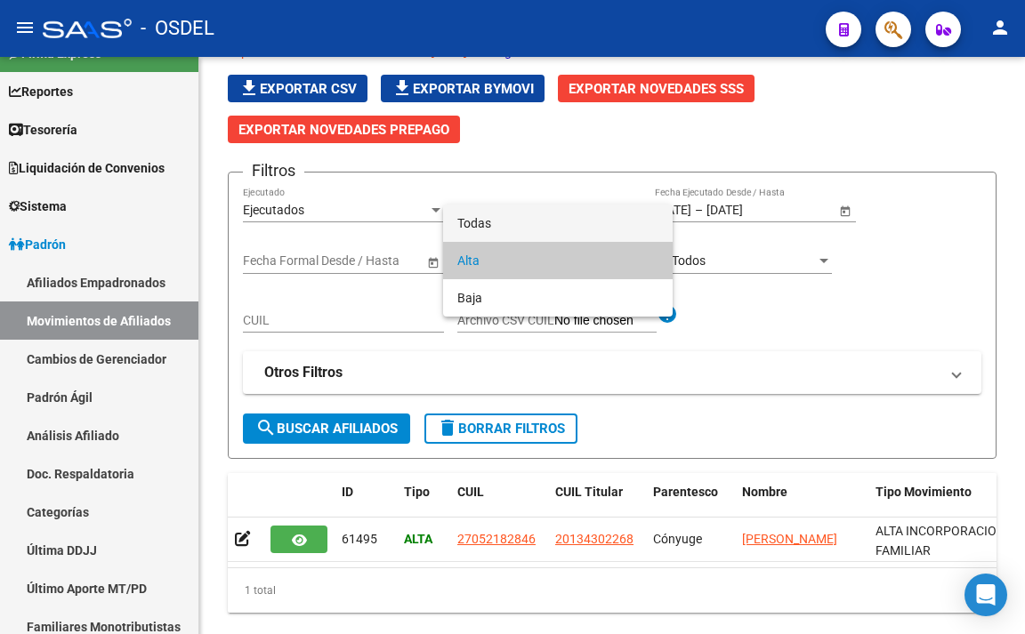
click at [575, 206] on span "Todas" at bounding box center [557, 223] width 201 height 37
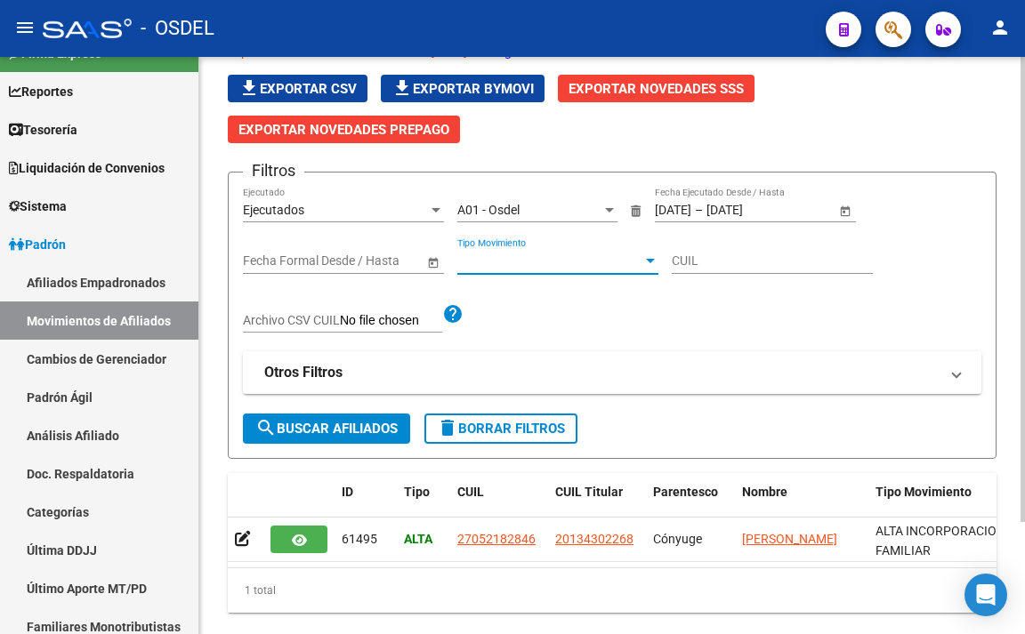
click at [358, 423] on span "search Buscar Afiliados" at bounding box center [326, 429] width 142 height 16
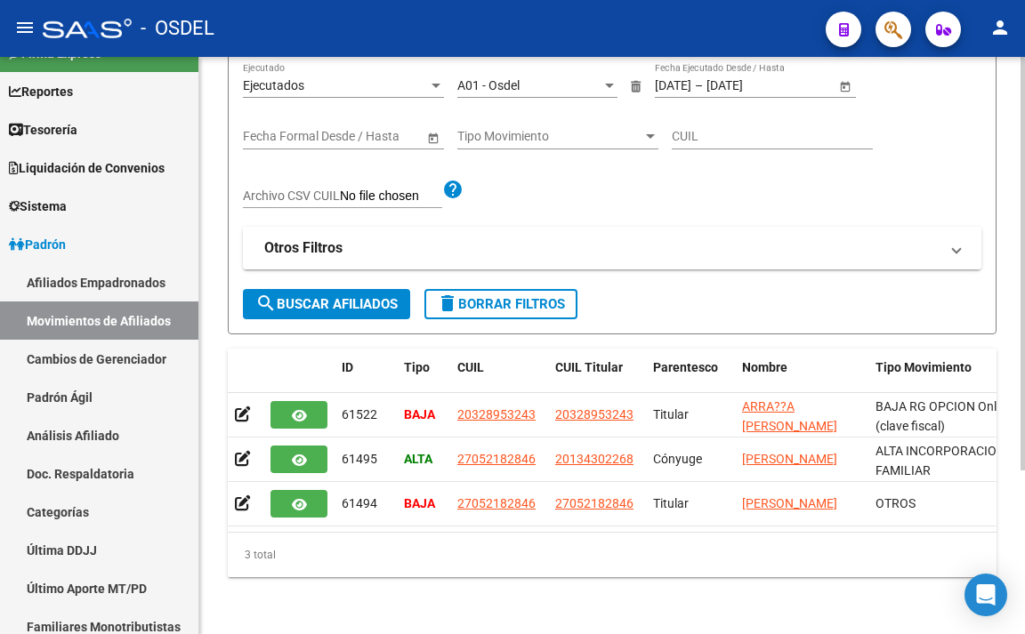
scroll to position [229, 0]
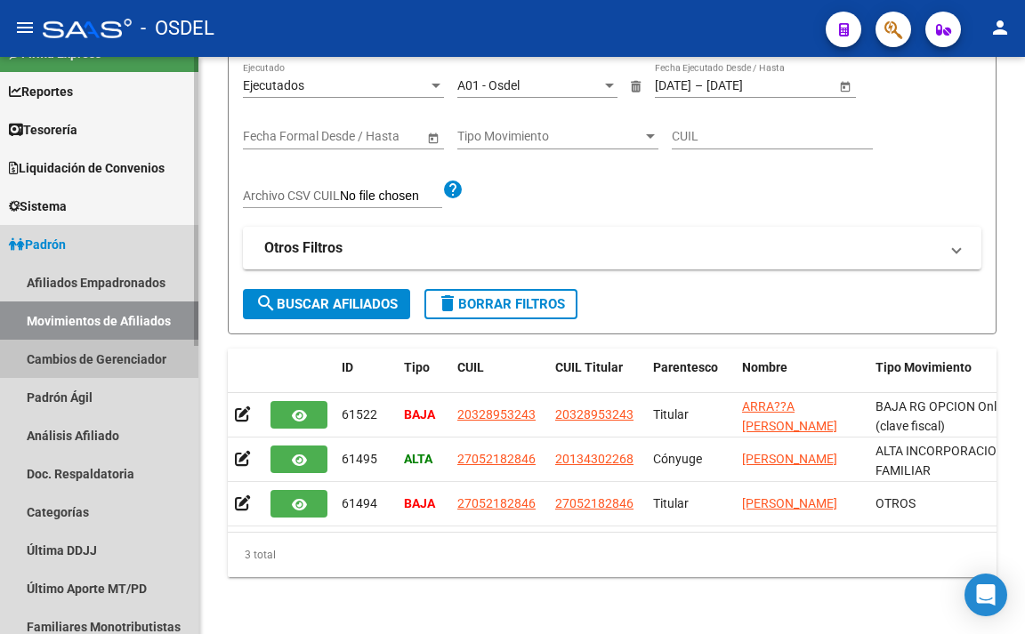
click at [119, 359] on link "Cambios de Gerenciador" at bounding box center [99, 359] width 198 height 38
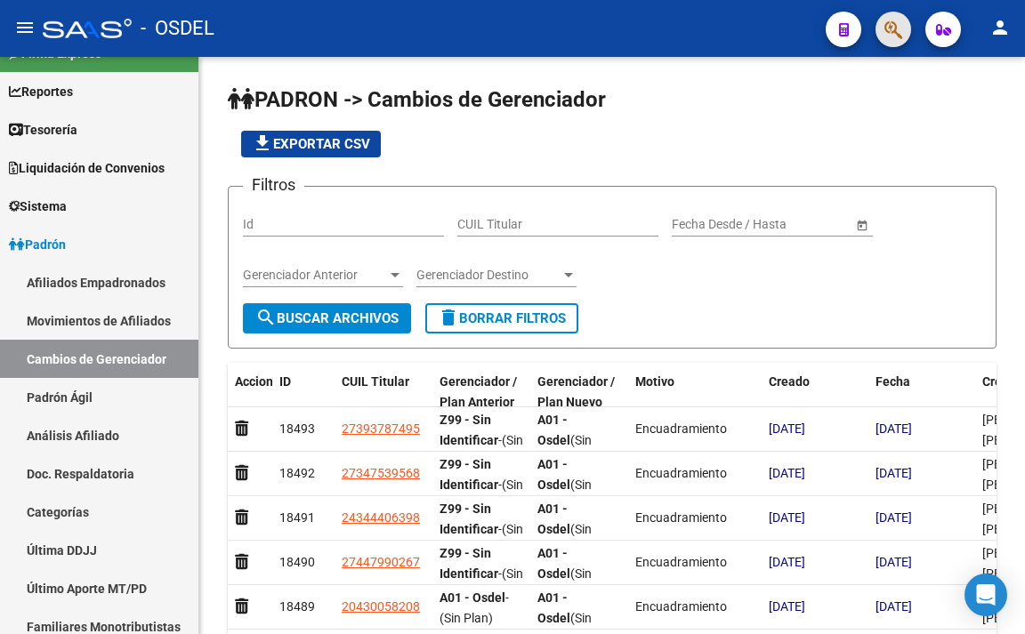
click at [897, 41] on span "button" at bounding box center [893, 30] width 18 height 36
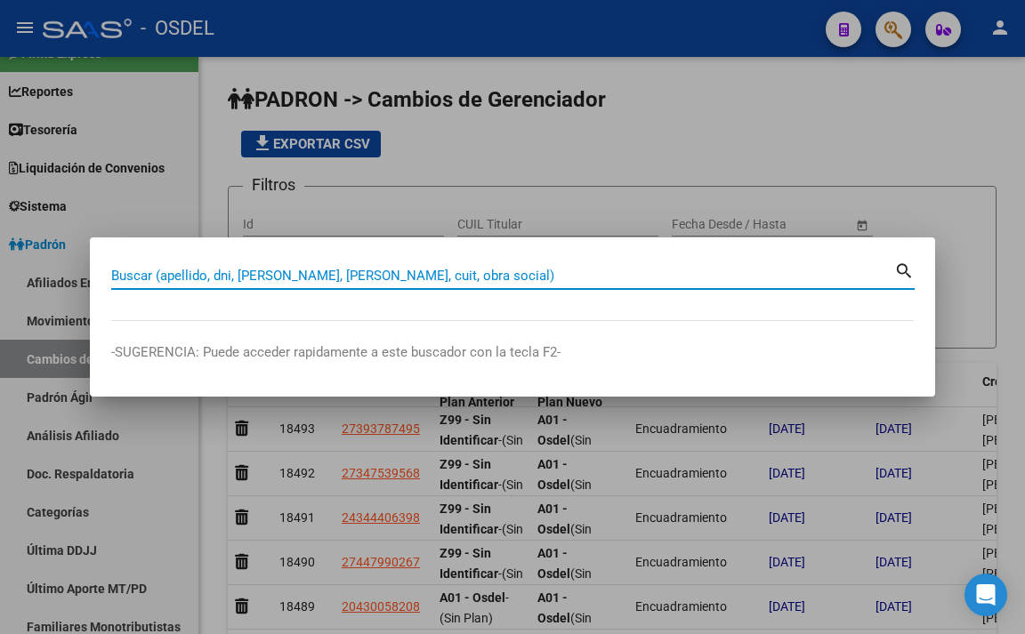
click at [463, 281] on input "Buscar (apellido, dni, [PERSON_NAME], [PERSON_NAME], cuit, obra social)" at bounding box center [502, 276] width 783 height 16
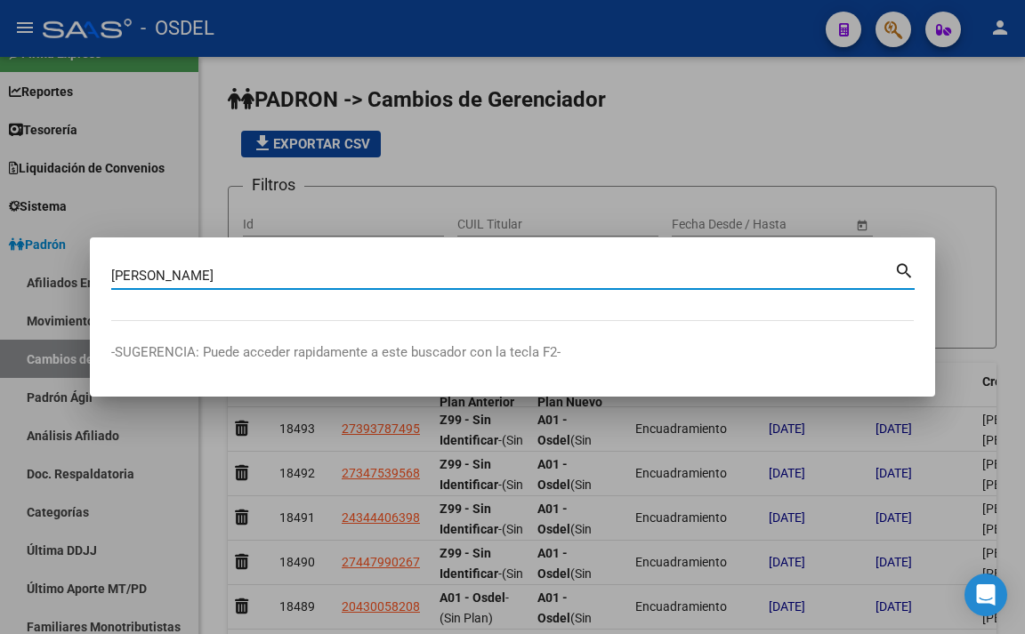
type input "[PERSON_NAME]"
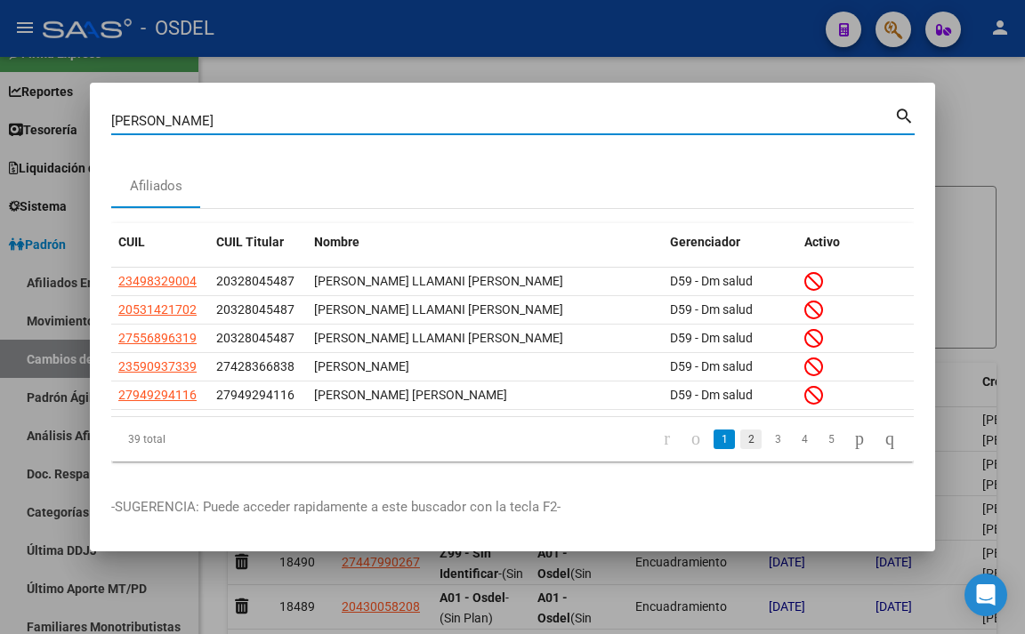
click at [740, 446] on link "2" at bounding box center [750, 440] width 21 height 20
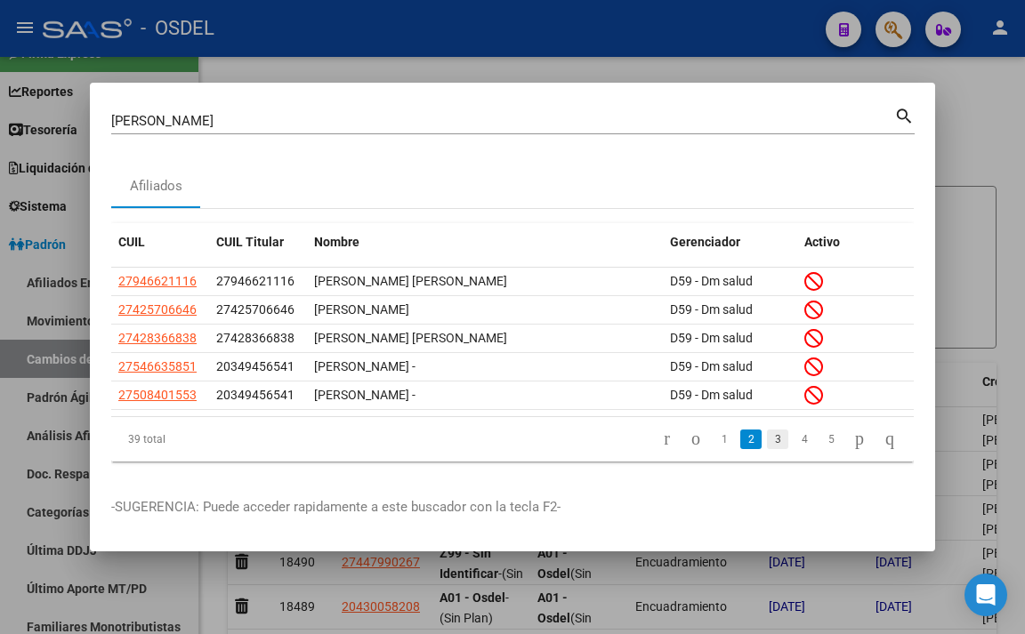
click at [767, 445] on link "3" at bounding box center [777, 440] width 21 height 20
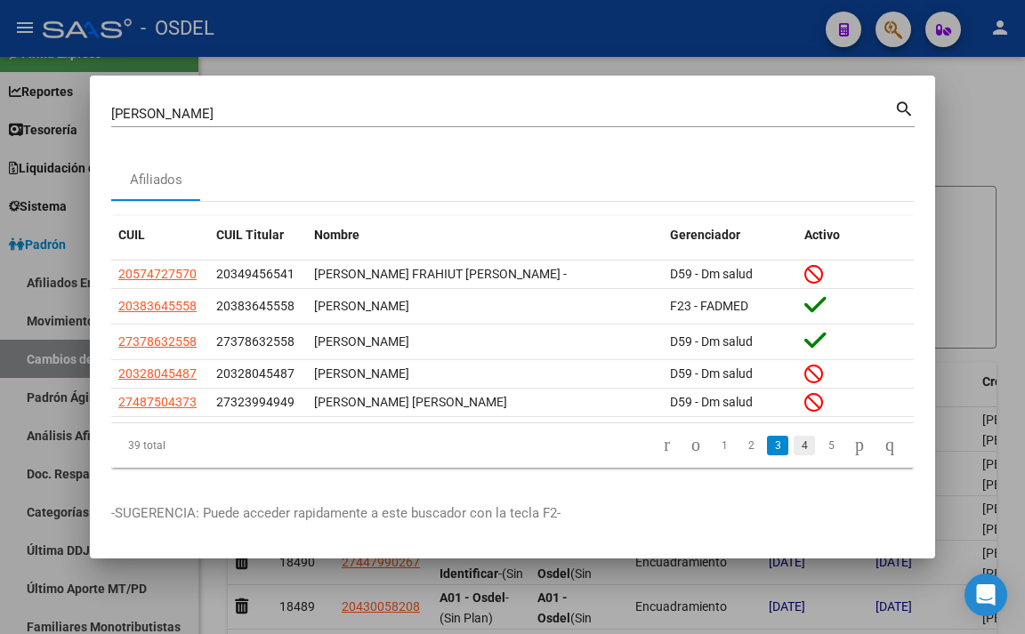
click at [793, 452] on link "4" at bounding box center [803, 446] width 21 height 20
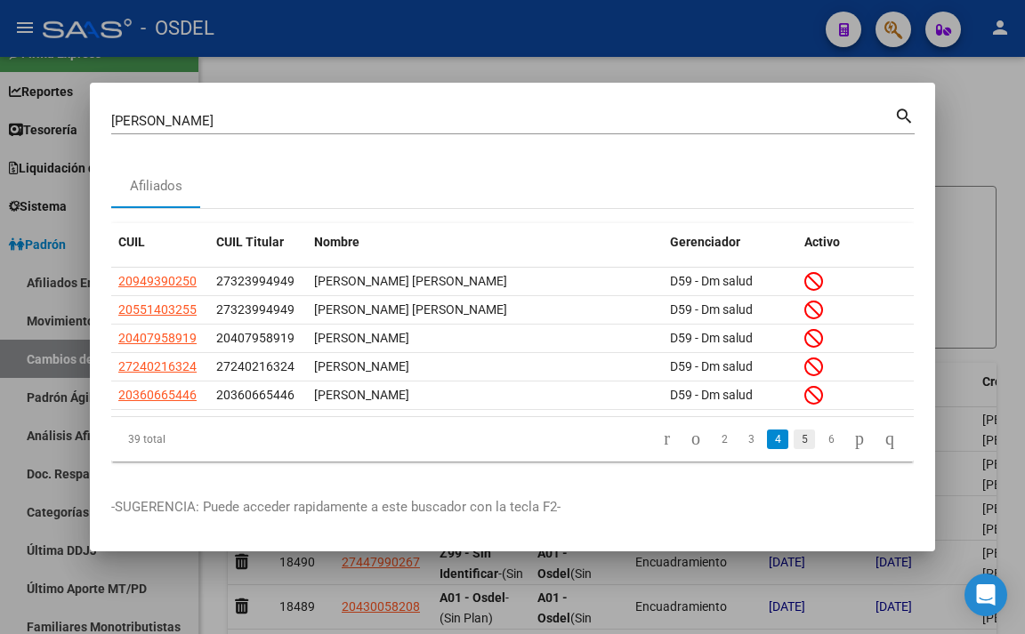
click at [793, 447] on link "5" at bounding box center [803, 440] width 21 height 20
click at [793, 441] on link "6" at bounding box center [803, 440] width 21 height 20
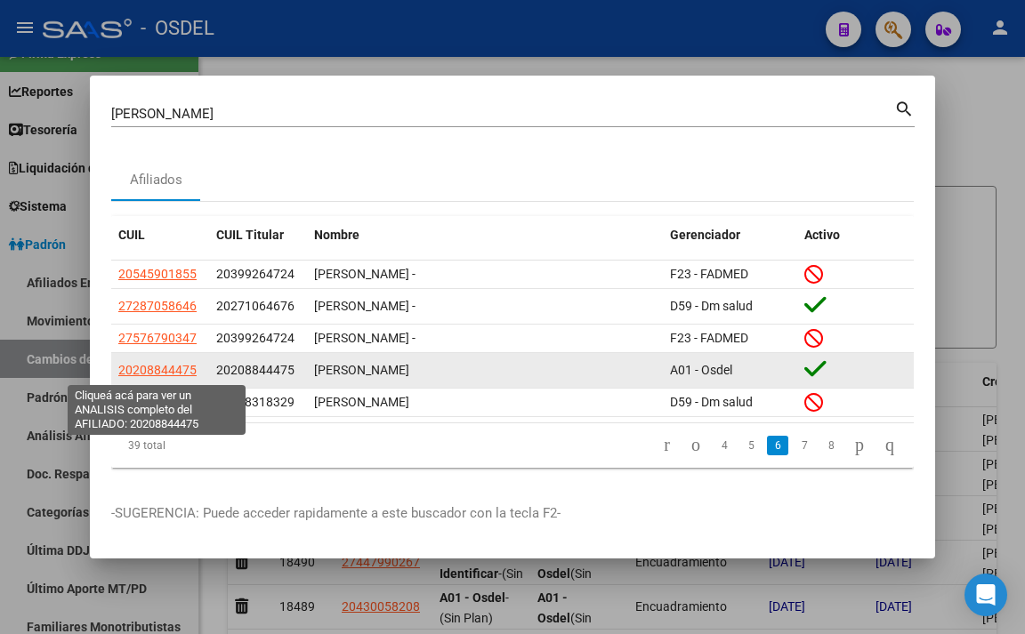
click at [189, 370] on span "20208844475" at bounding box center [157, 370] width 78 height 14
type textarea "20208844475"
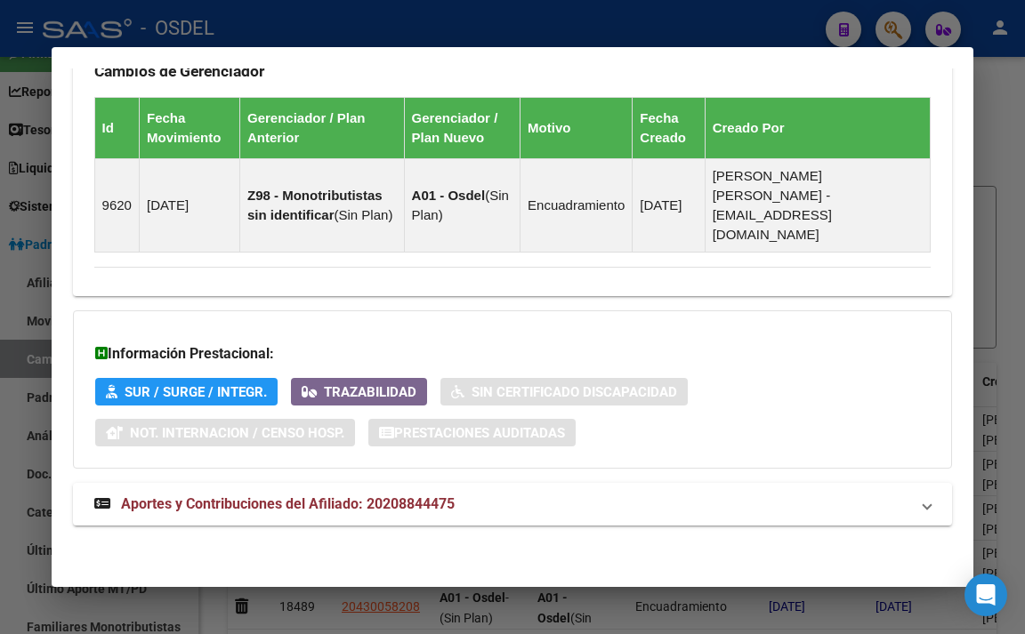
scroll to position [1235, 0]
click at [452, 497] on span "Aportes y Contribuciones del Afiliado: 20208844475" at bounding box center [288, 503] width 334 height 17
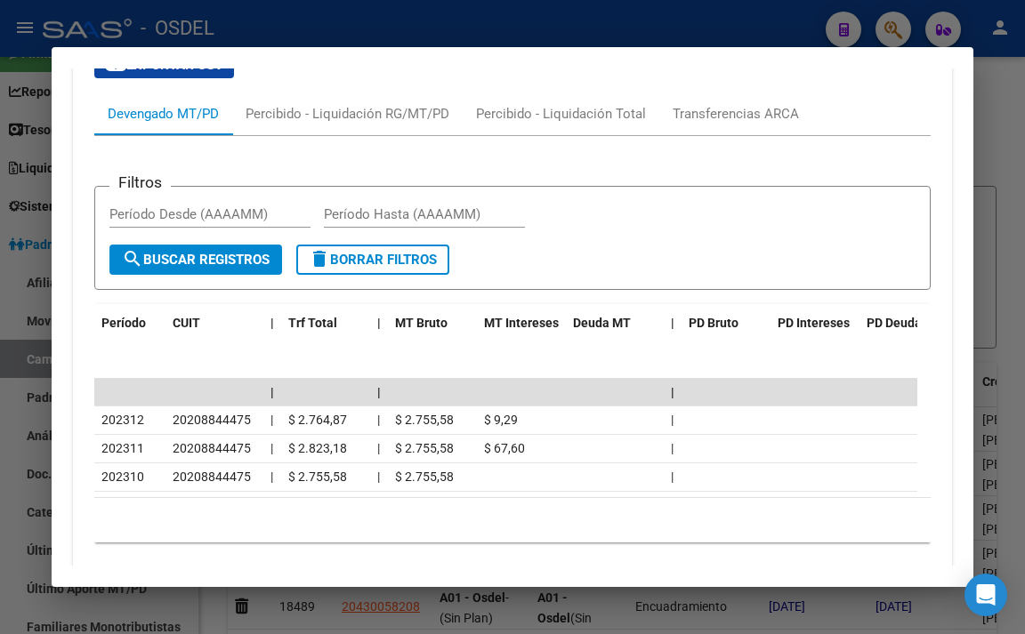
scroll to position [1768, 0]
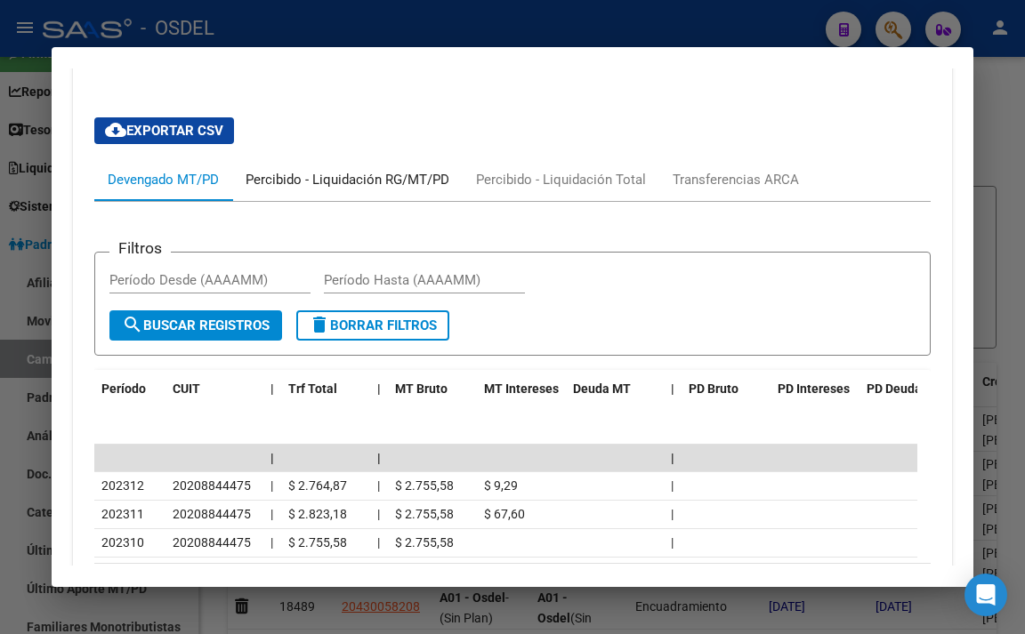
click at [379, 189] on div "Percibido - Liquidación RG/MT/PD" at bounding box center [347, 180] width 204 height 20
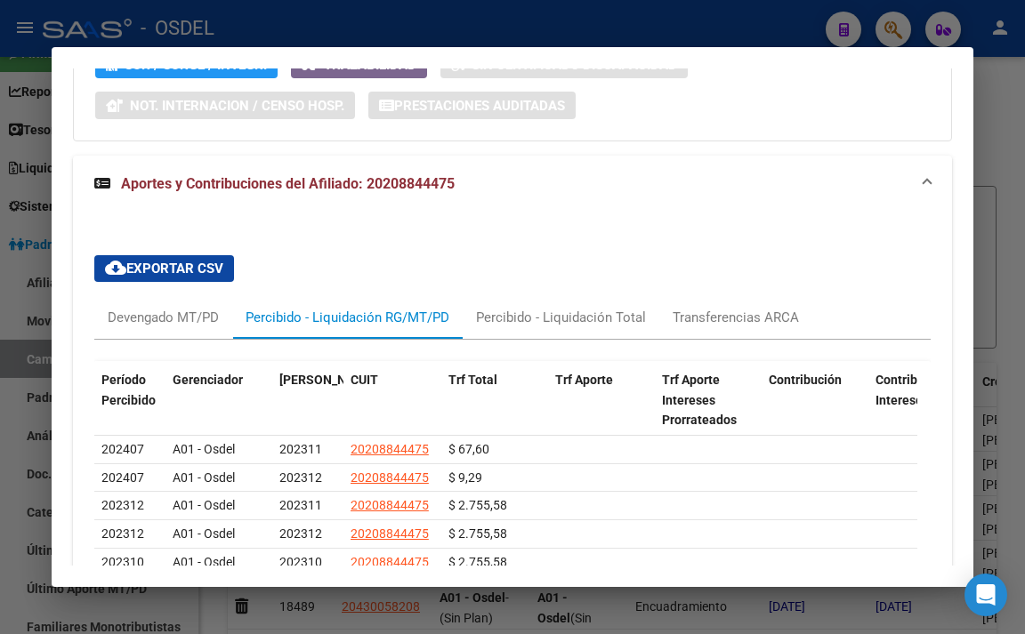
scroll to position [1679, 0]
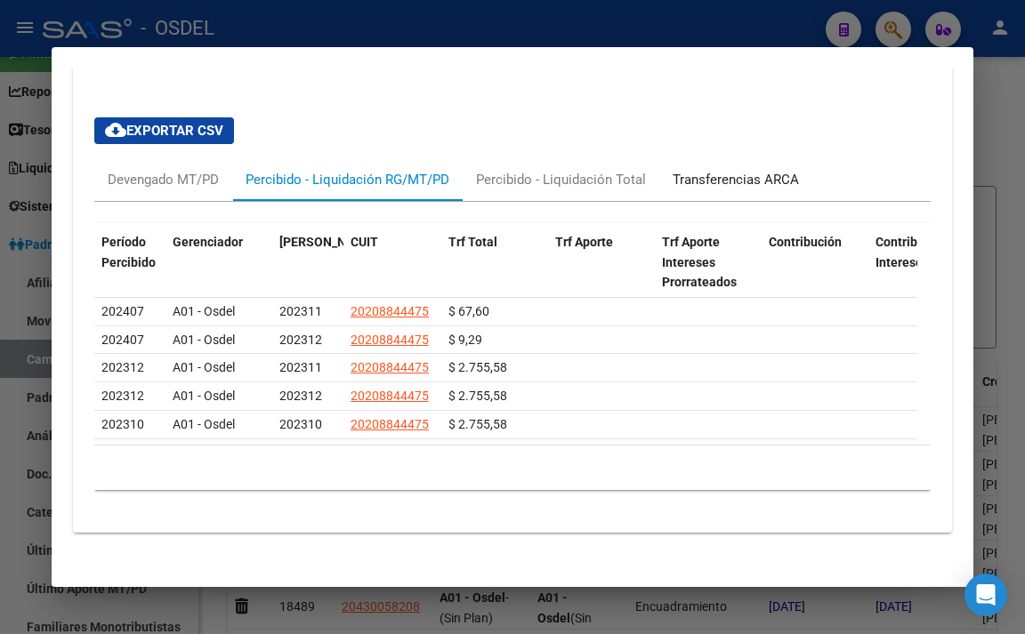
click at [704, 189] on div "Transferencias ARCA" at bounding box center [735, 180] width 126 height 20
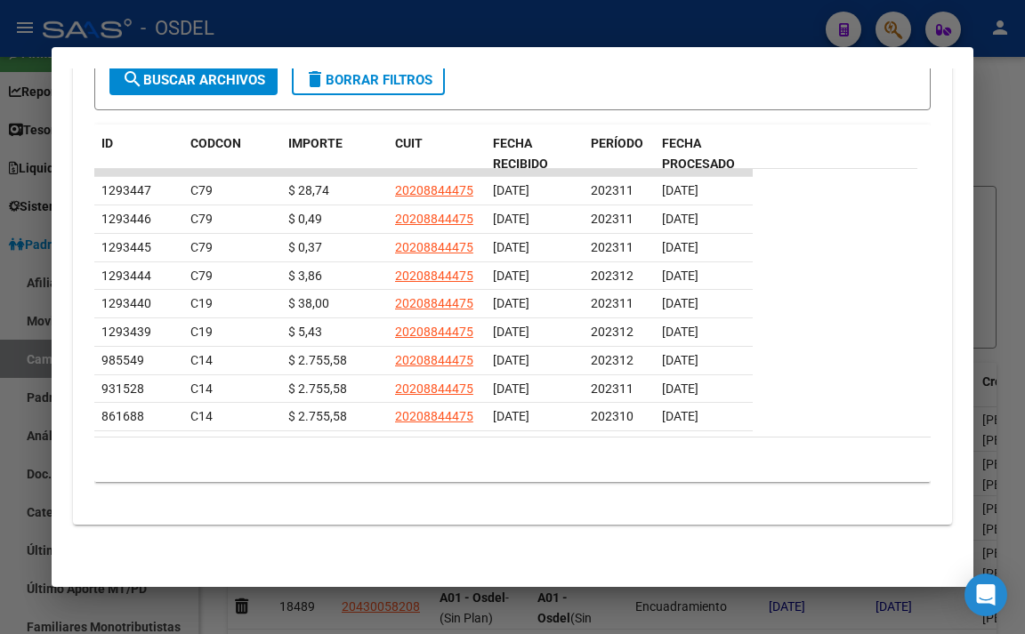
scroll to position [1542, 0]
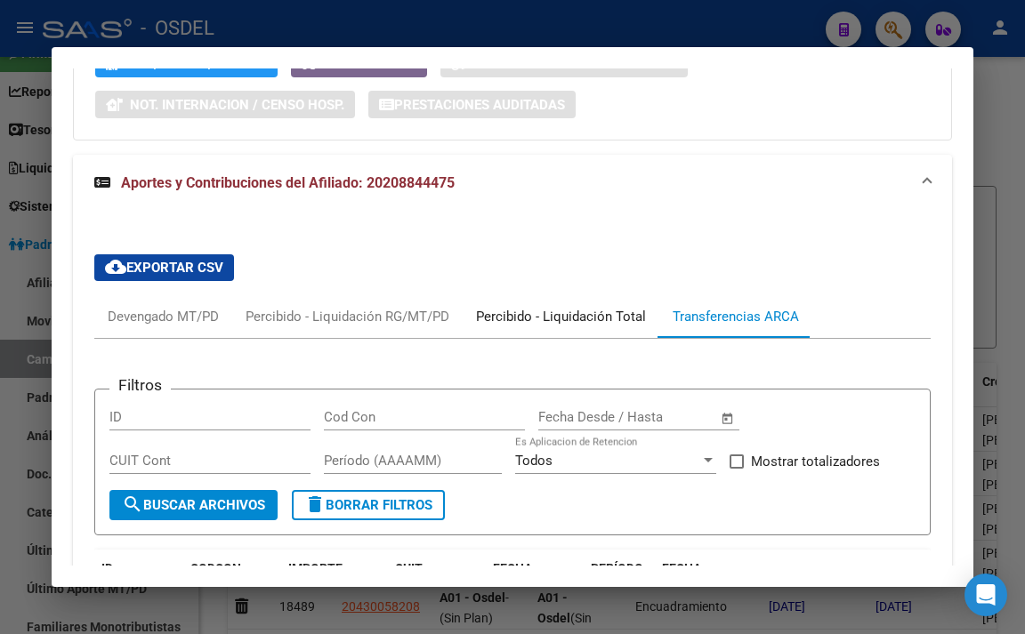
click at [591, 326] on div "Percibido - Liquidación Total" at bounding box center [561, 317] width 170 height 20
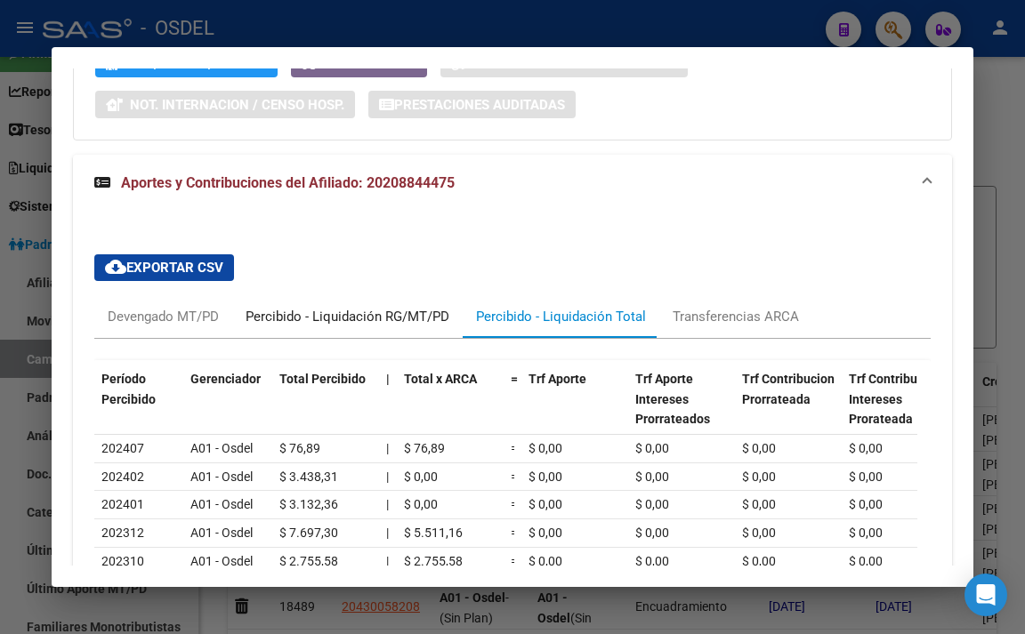
click at [411, 318] on div "Percibido - Liquidación RG/MT/PD" at bounding box center [347, 316] width 230 height 43
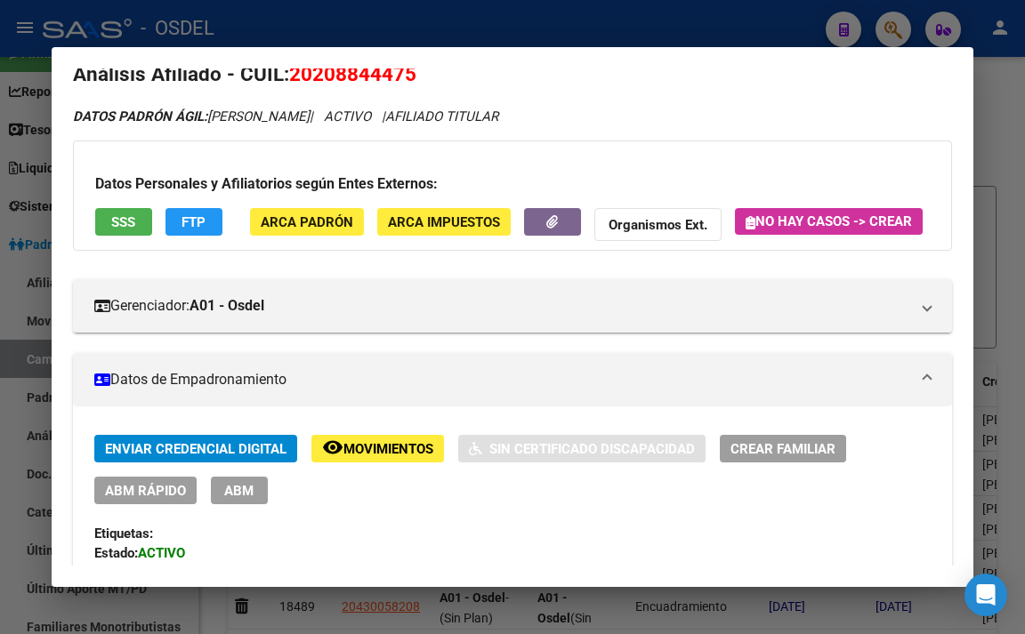
scroll to position [0, 0]
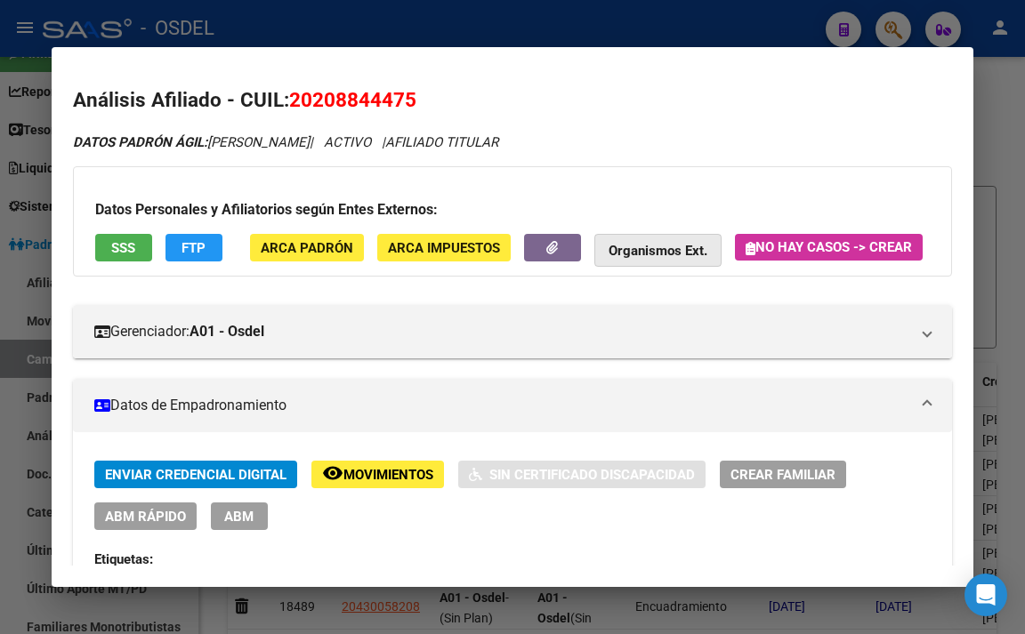
click at [646, 241] on button "Organismos Ext." at bounding box center [657, 250] width 127 height 33
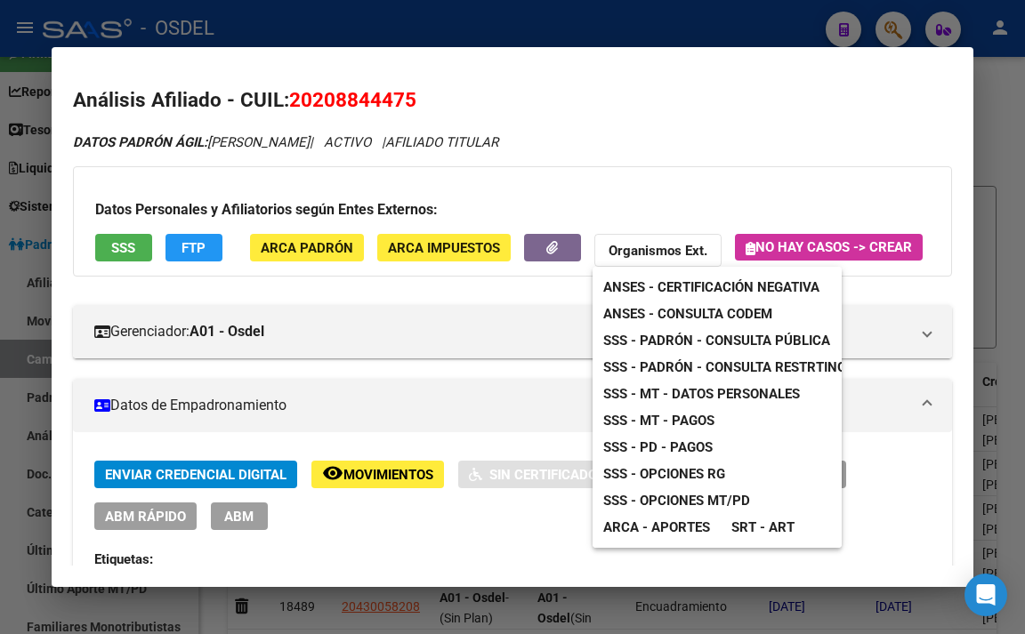
click at [507, 359] on div at bounding box center [512, 317] width 1025 height 634
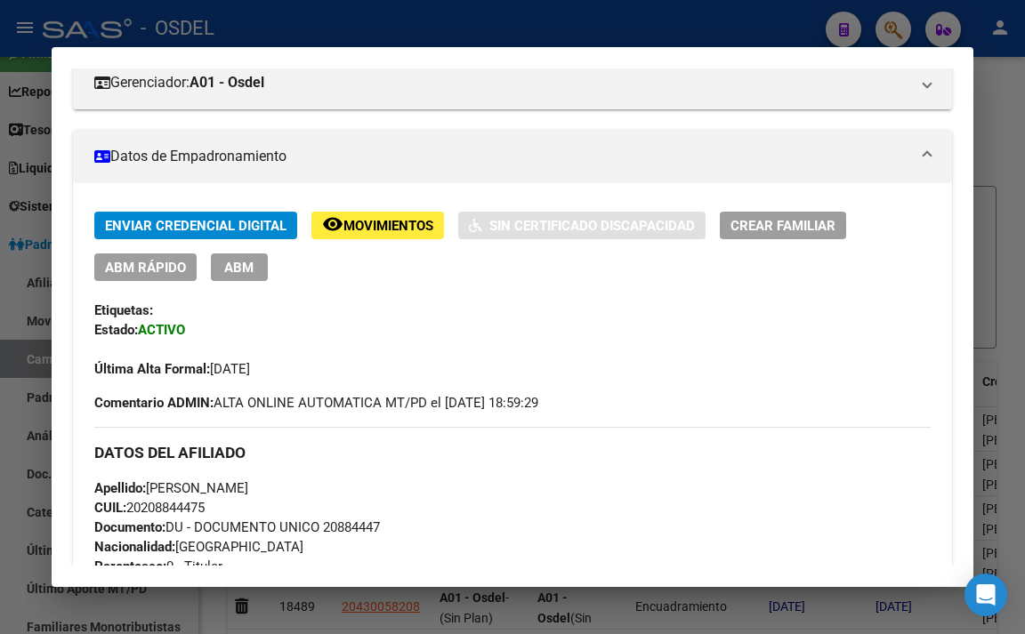
scroll to position [356, 0]
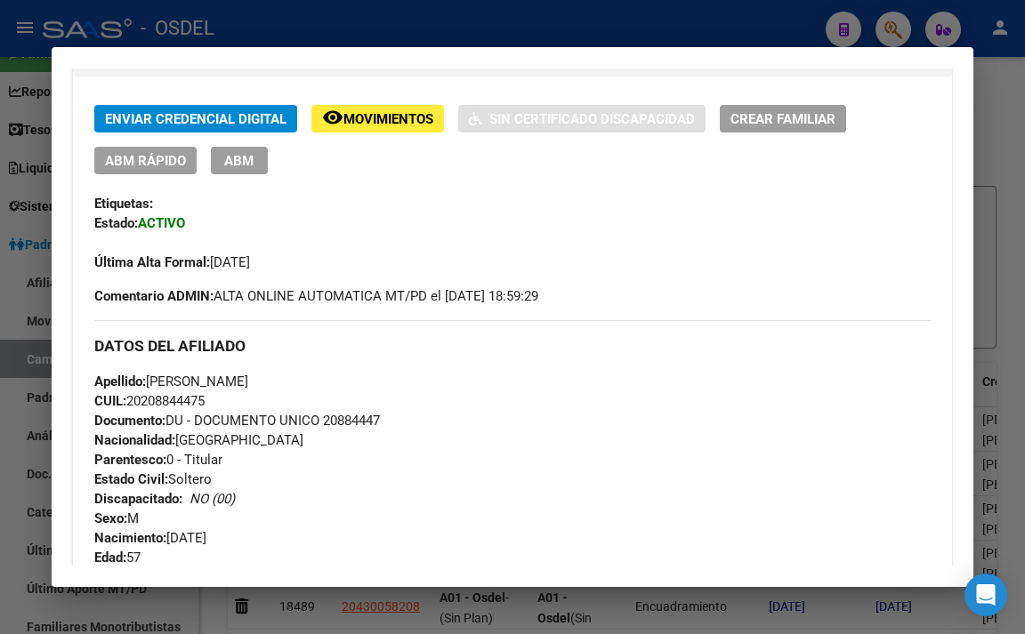
drag, startPoint x: 322, startPoint y: 460, endPoint x: 447, endPoint y: 476, distance: 125.5
click at [447, 476] on div "Apellido: [PERSON_NAME]: 20208844475 Documento: DU - DOCUMENTO UNICO 20884447 N…" at bounding box center [512, 470] width 837 height 196
click at [431, 471] on div "Apellido: [PERSON_NAME]: 20208844475 Documento: DU - DOCUMENTO UNICO 20884447 N…" at bounding box center [512, 470] width 837 height 196
drag, startPoint x: 324, startPoint y: 458, endPoint x: 432, endPoint y: 467, distance: 108.9
click at [432, 467] on div "Apellido: [PERSON_NAME]: 20208844475 Documento: DU - DOCUMENTO UNICO 20884447 N…" at bounding box center [512, 470] width 837 height 196
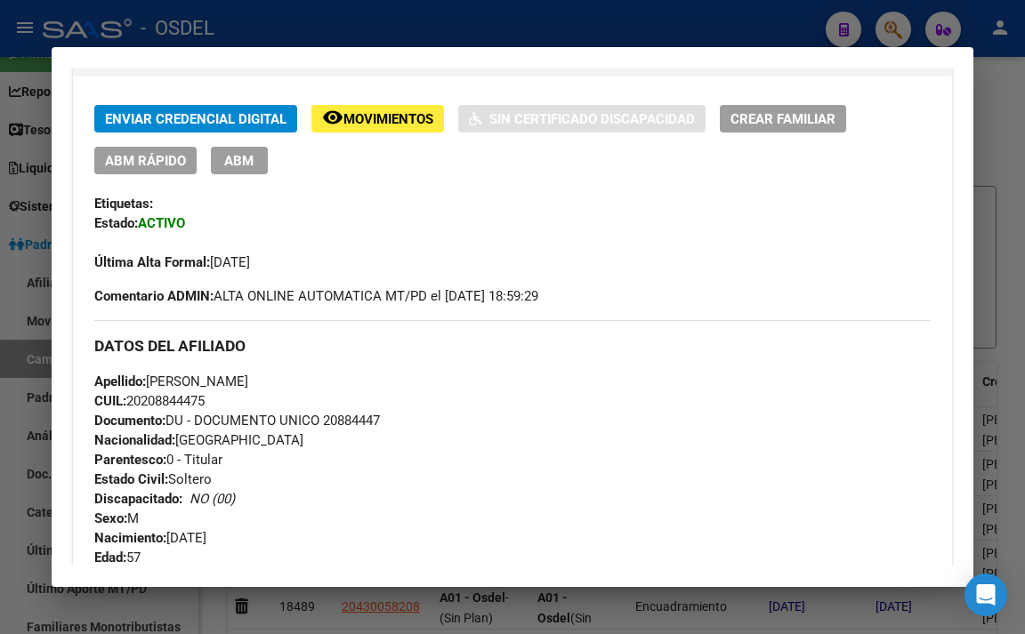
copy span "20884447"
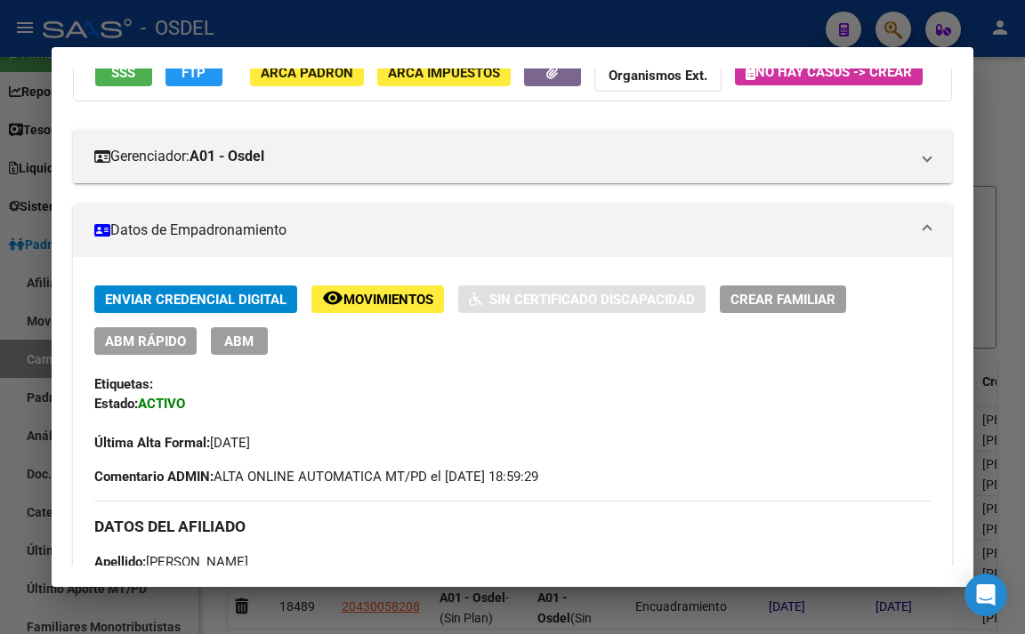
scroll to position [0, 0]
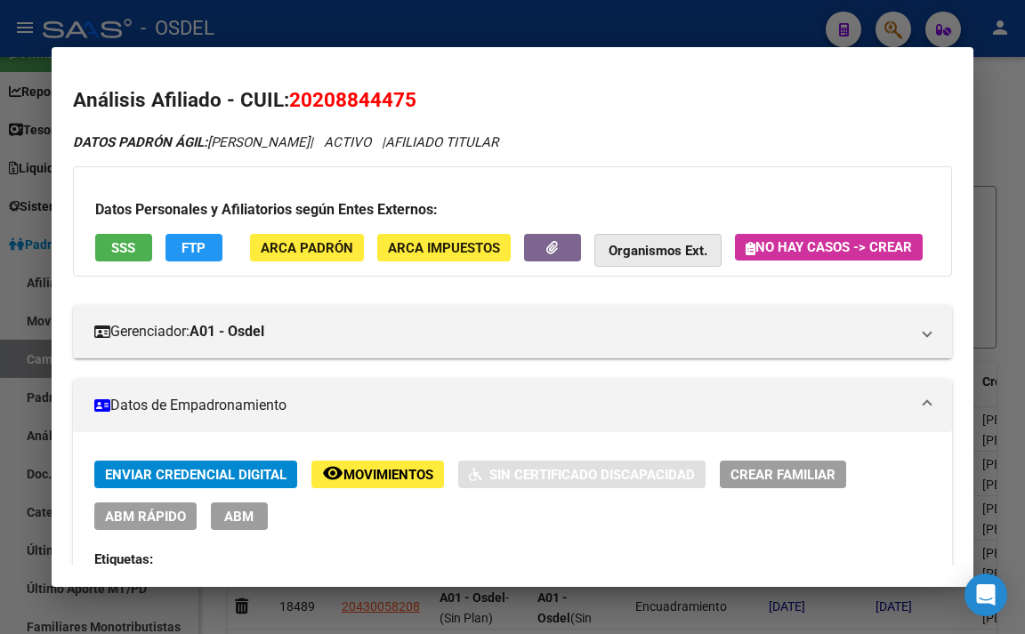
click at [673, 254] on strong "Organismos Ext." at bounding box center [657, 251] width 99 height 16
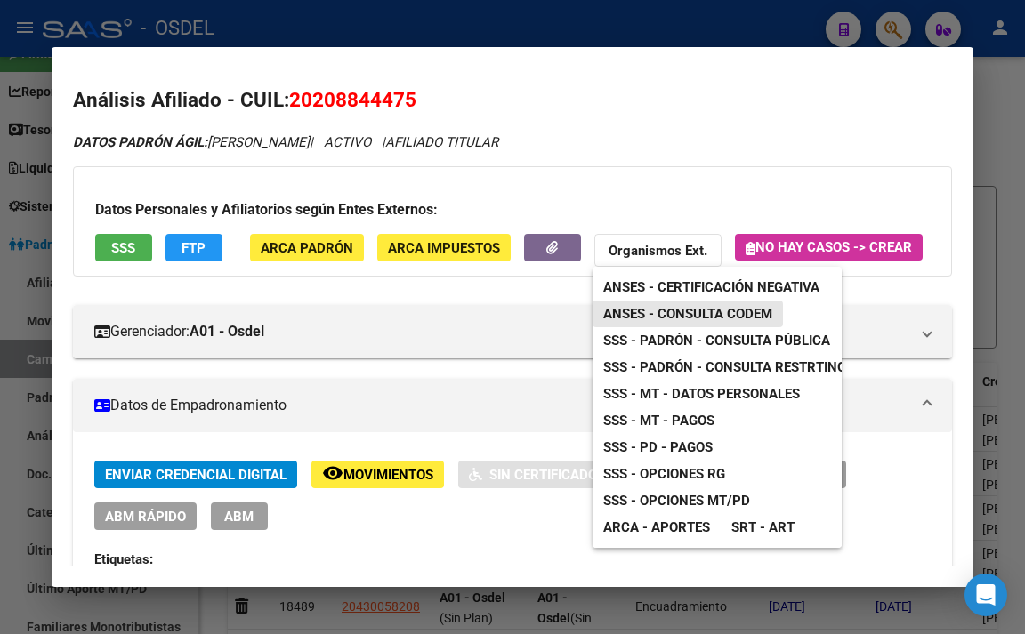
click at [698, 318] on span "ANSES - Consulta CODEM" at bounding box center [687, 314] width 169 height 16
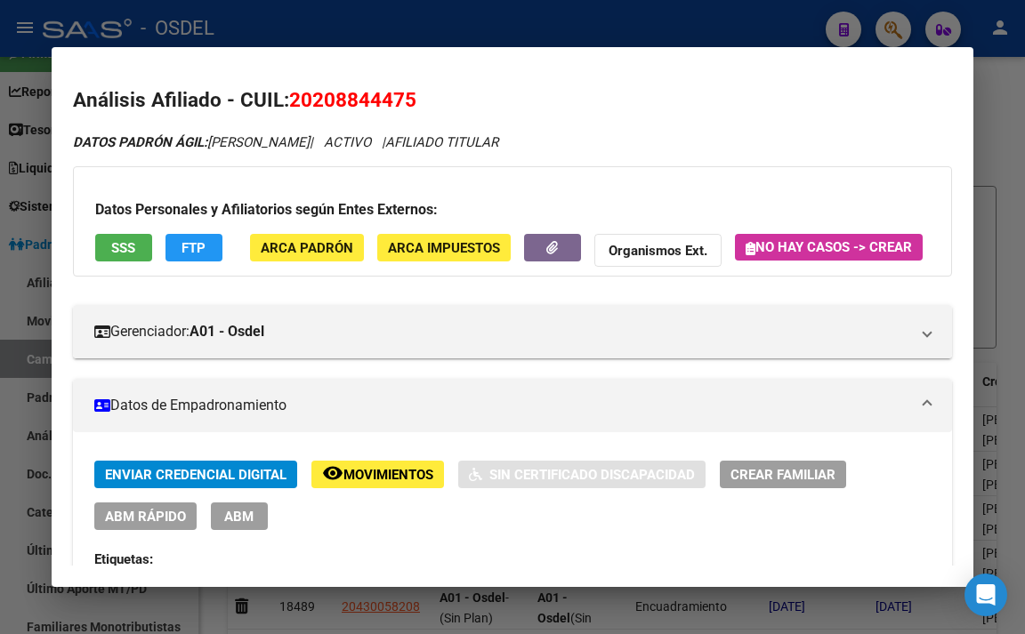
click at [115, 251] on span "SSS" at bounding box center [123, 248] width 24 height 16
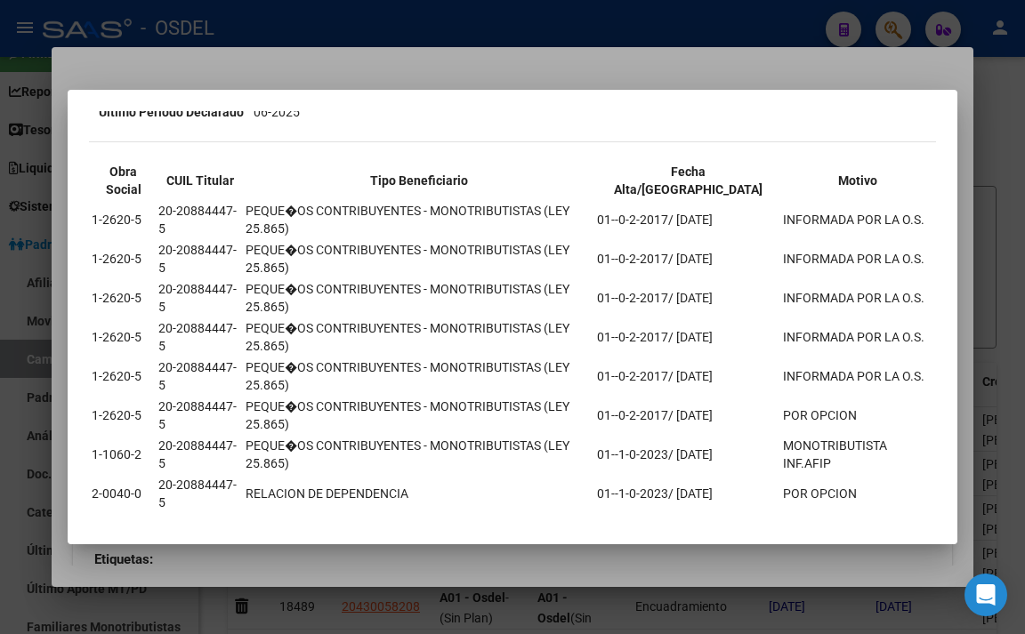
scroll to position [472, 0]
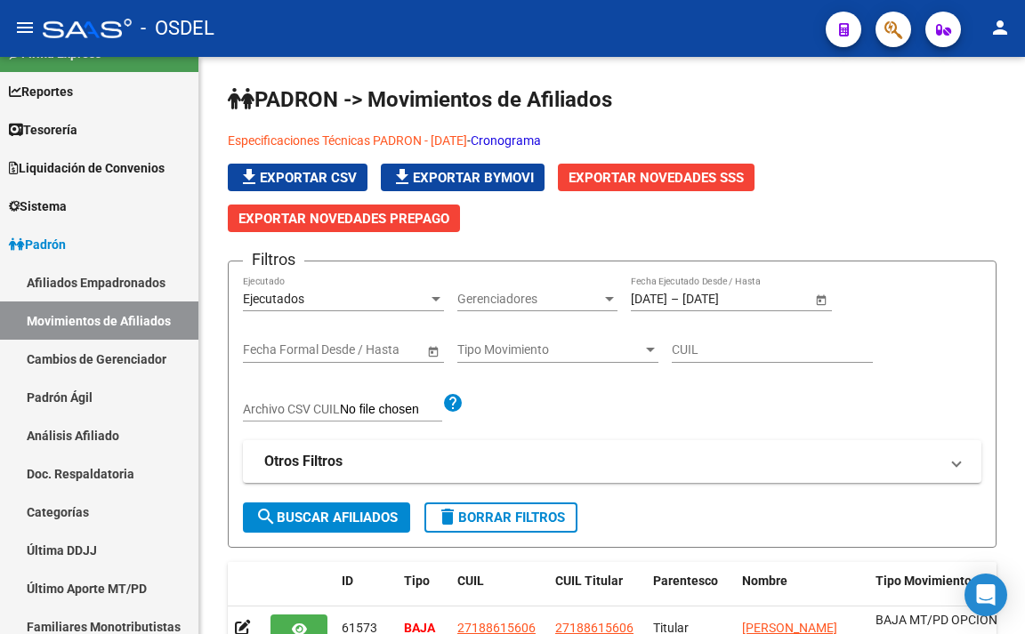
click at [881, 21] on button "button" at bounding box center [893, 30] width 36 height 36
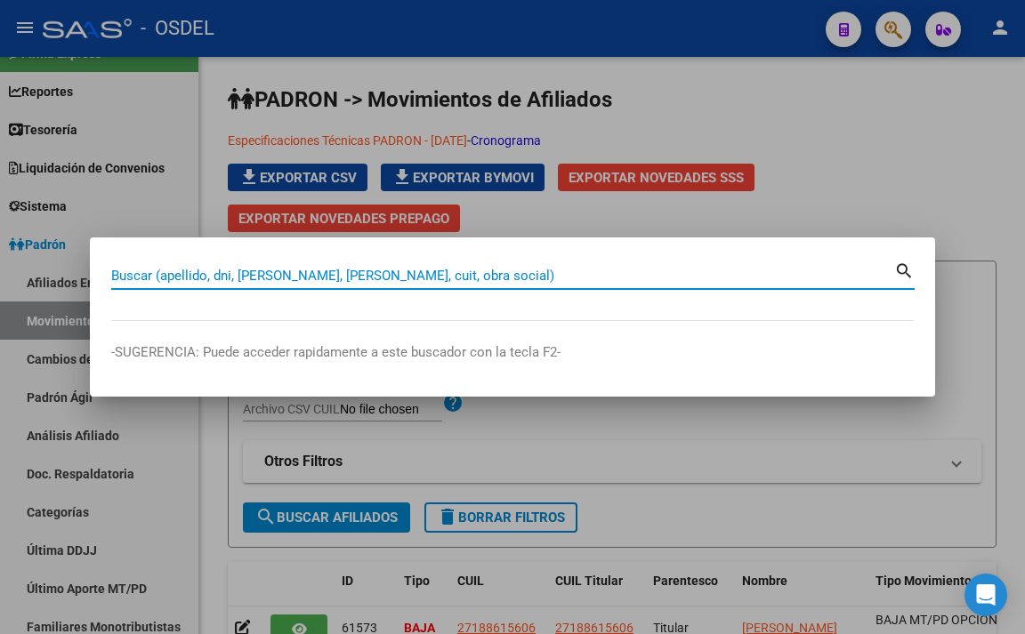
click at [663, 275] on input "Buscar (apellido, dni, [PERSON_NAME], [PERSON_NAME], cuit, obra social)" at bounding box center [502, 276] width 783 height 16
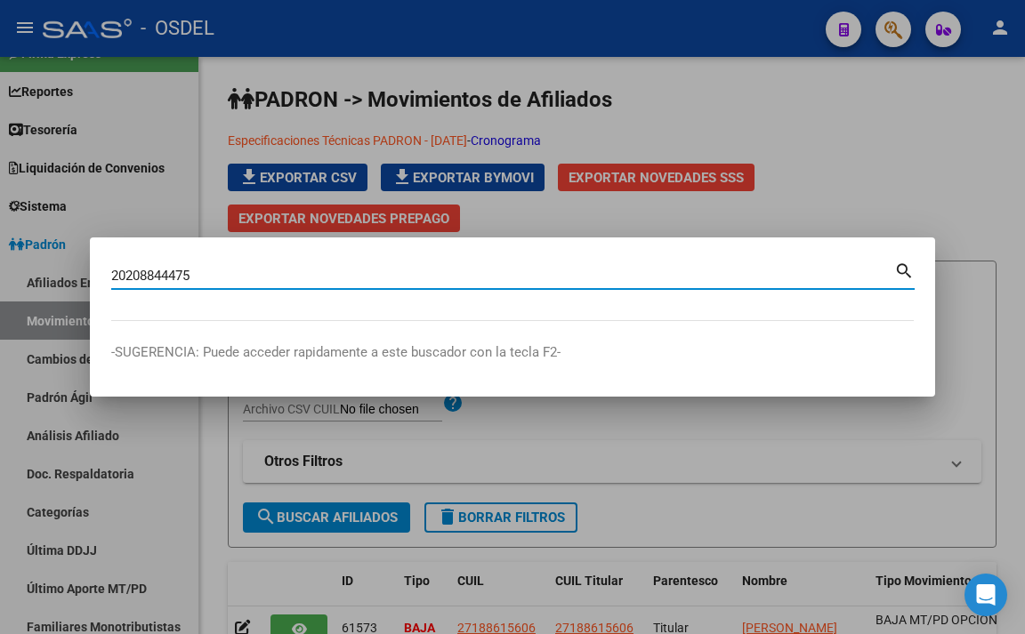
type input "20208844475"
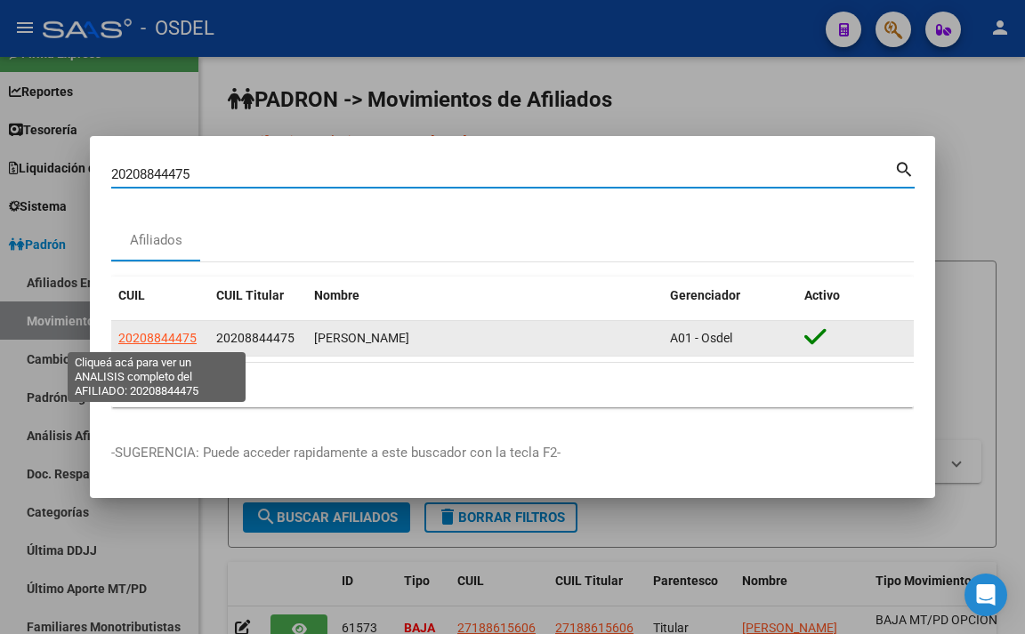
click at [169, 341] on span "20208844475" at bounding box center [157, 338] width 78 height 14
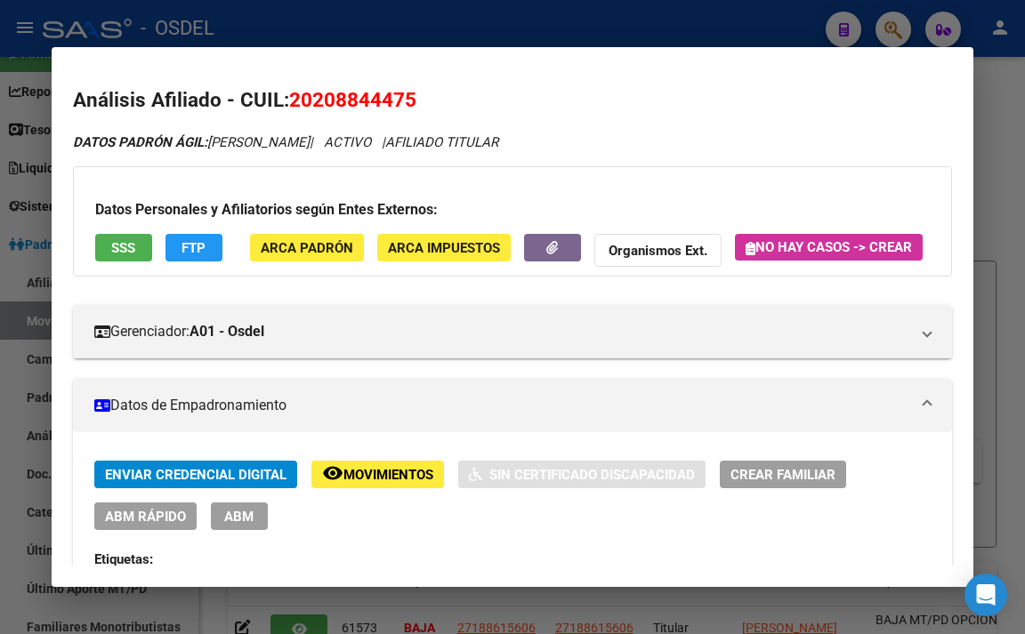
click at [198, 248] on span "FTP" at bounding box center [193, 248] width 24 height 16
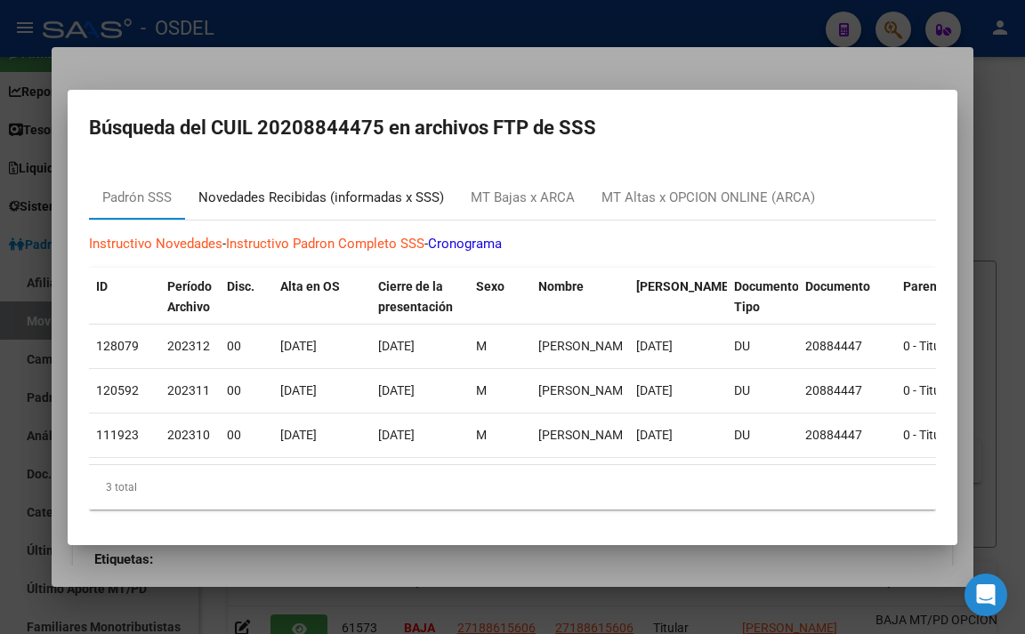
click at [361, 194] on div "Novedades Recibidas (informadas x SSS)" at bounding box center [320, 198] width 245 height 20
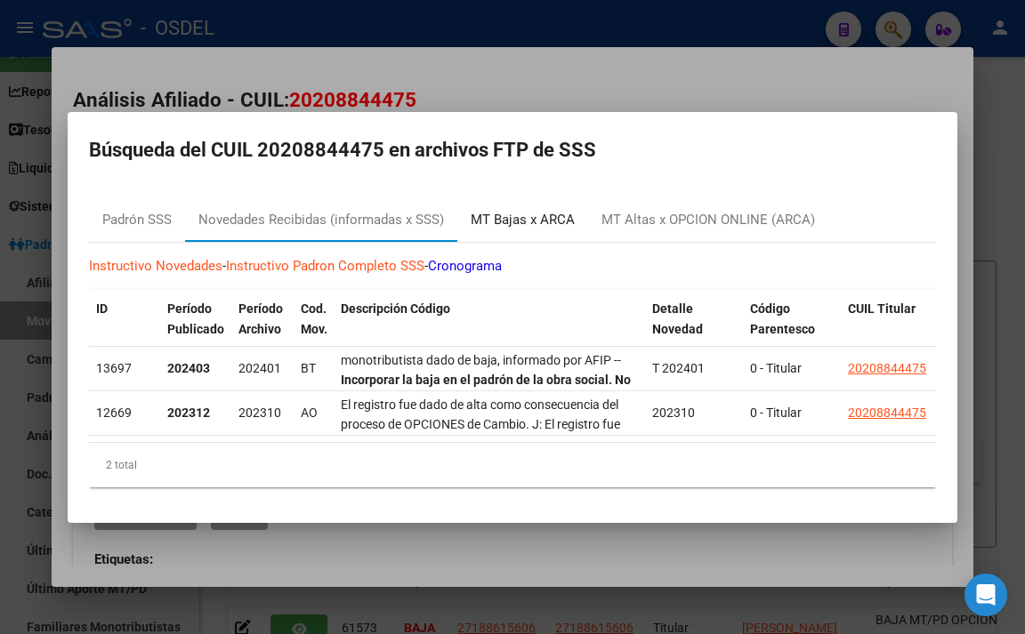
click at [565, 213] on div "MT Bajas x ARCA" at bounding box center [523, 220] width 104 height 20
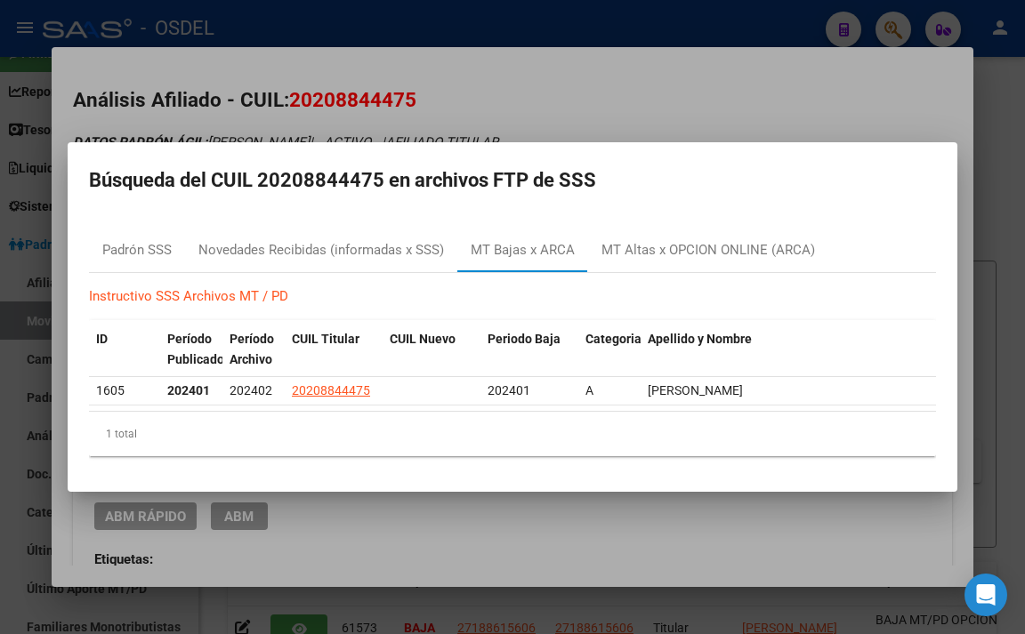
click at [578, 93] on div at bounding box center [512, 317] width 1025 height 634
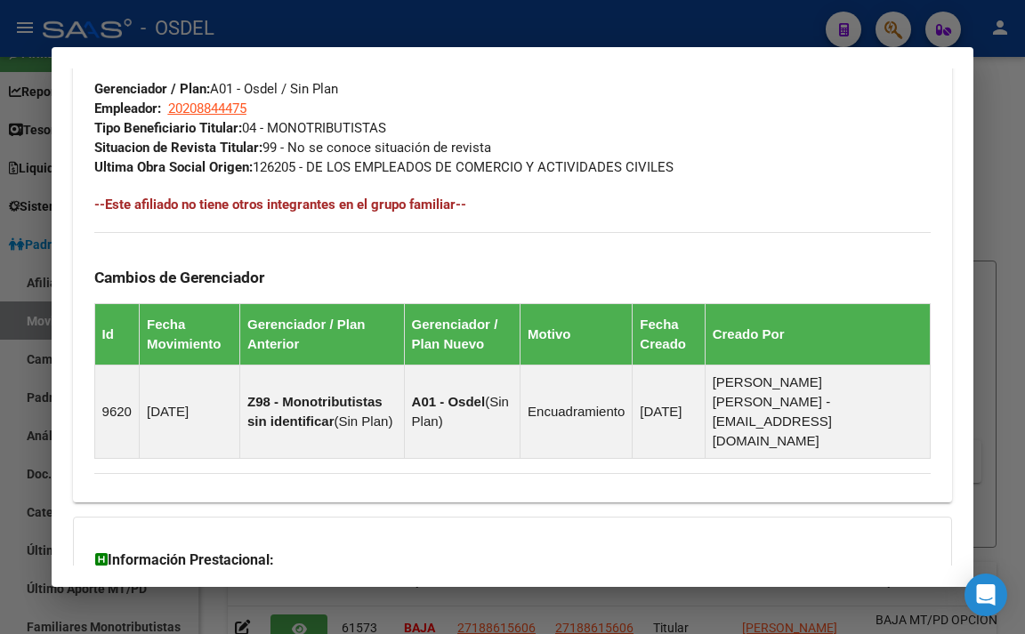
scroll to position [1144, 0]
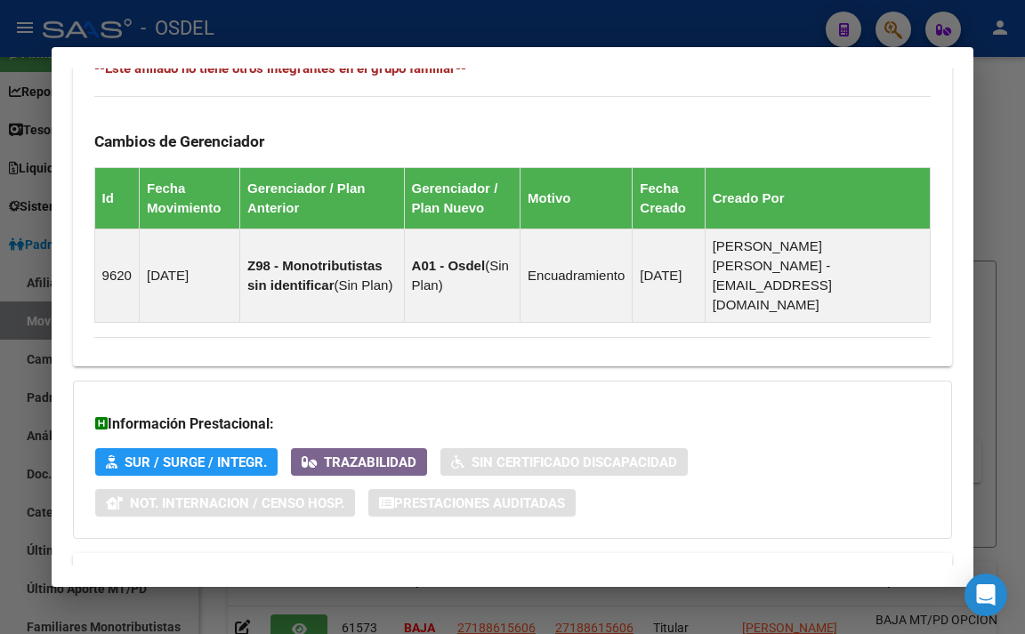
drag, startPoint x: 94, startPoint y: 155, endPoint x: 847, endPoint y: 371, distance: 782.9
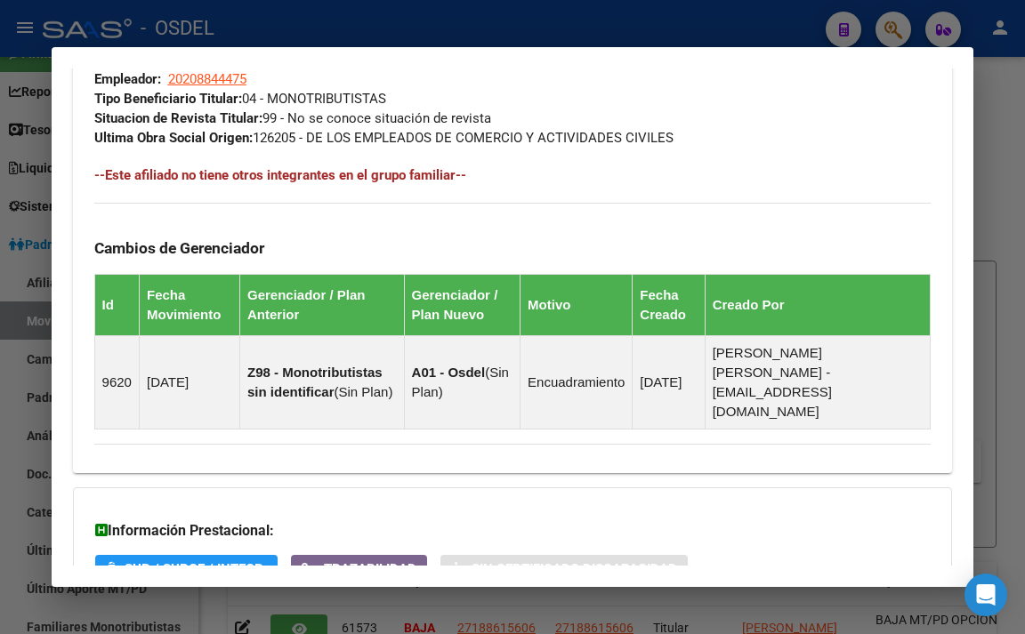
click at [710, 104] on div "DATOS GRUPO FAMILIAR Gerenciador / Plan: A01 - Osdel / Sin Plan Empleador: 2020…" at bounding box center [512, 72] width 837 height 149
click at [990, 94] on div at bounding box center [512, 317] width 1025 height 634
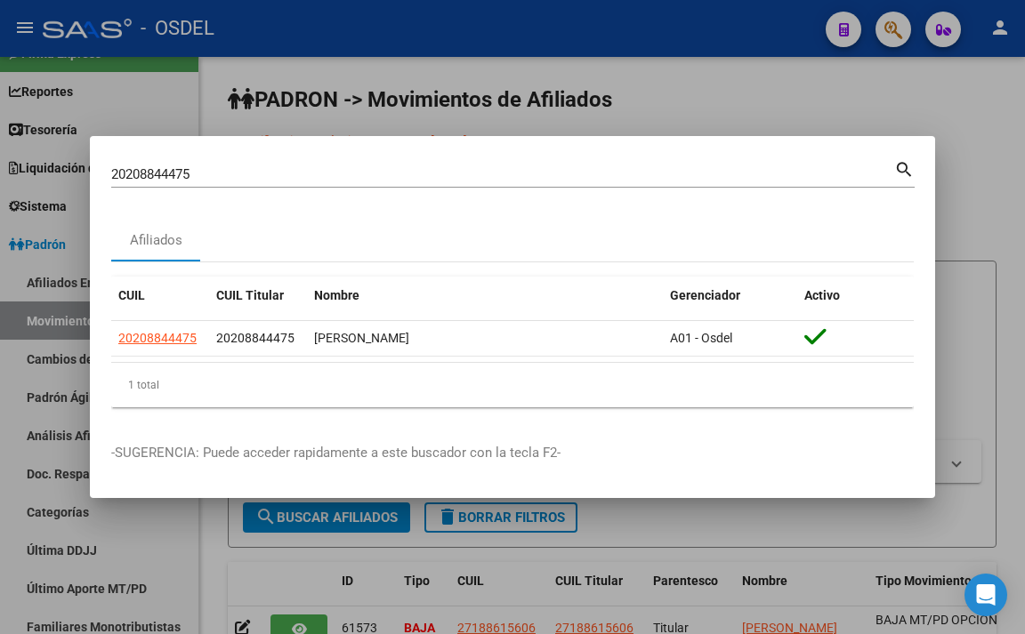
click at [610, 16] on div at bounding box center [512, 317] width 1025 height 634
